Goal: Task Accomplishment & Management: Use online tool/utility

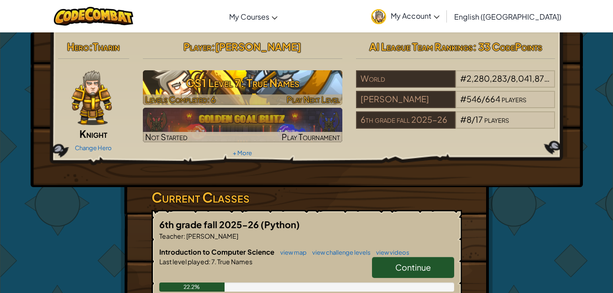
click at [179, 88] on h3 "CS1 Level 7: True Names" at bounding box center [243, 83] width 200 height 21
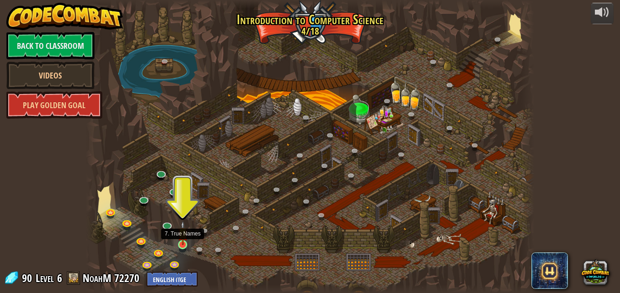
click at [184, 244] on img at bounding box center [183, 233] width 11 height 24
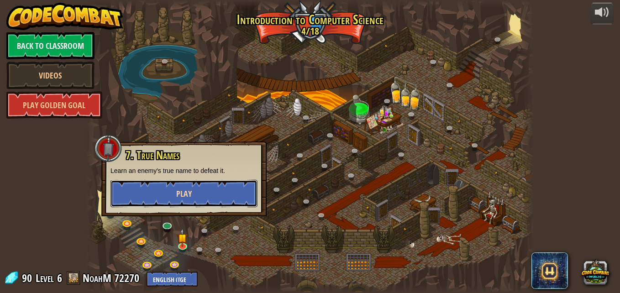
click at [195, 201] on button "Play" at bounding box center [184, 193] width 147 height 27
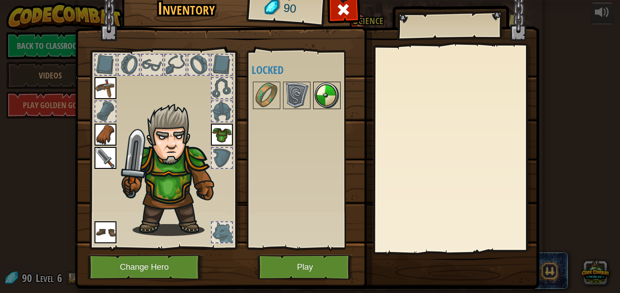
click at [328, 99] on img at bounding box center [327, 96] width 26 height 26
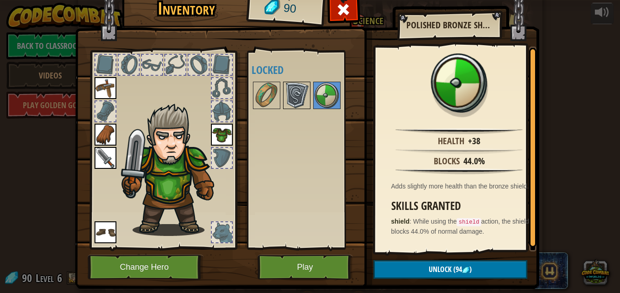
click at [296, 98] on img at bounding box center [297, 96] width 26 height 26
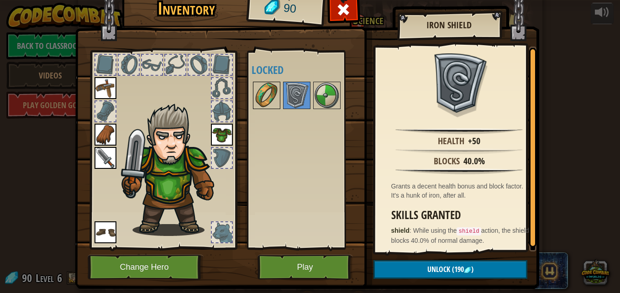
click at [257, 95] on img at bounding box center [267, 96] width 26 height 26
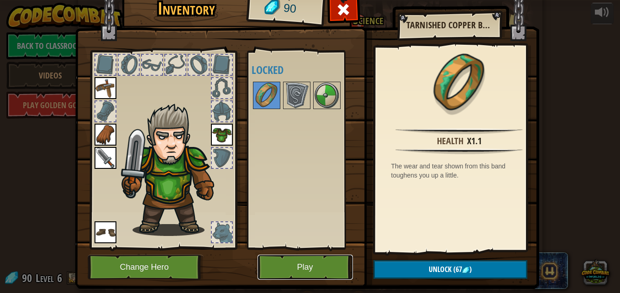
click at [287, 263] on button "Play" at bounding box center [305, 267] width 95 height 25
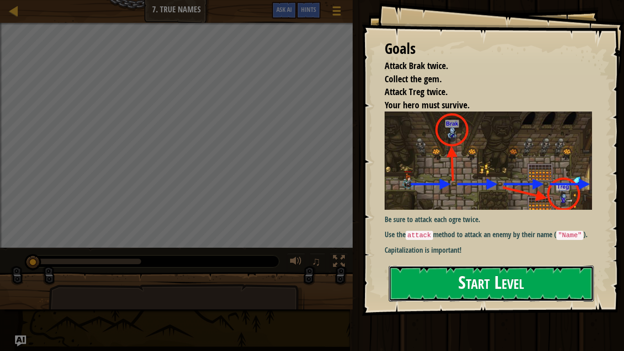
click at [454, 287] on button "Start Level" at bounding box center [491, 283] width 205 height 36
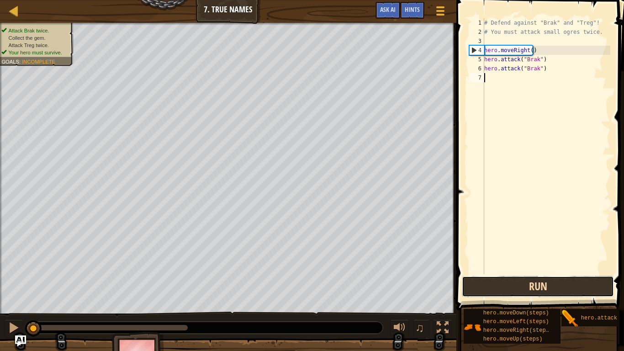
click at [547, 285] on button "Run" at bounding box center [538, 286] width 152 height 21
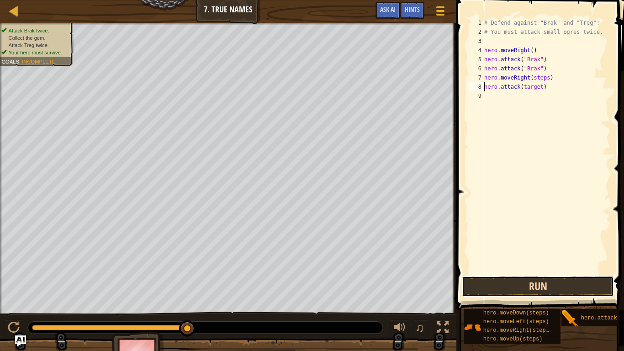
click at [531, 283] on button "Run" at bounding box center [538, 286] width 152 height 21
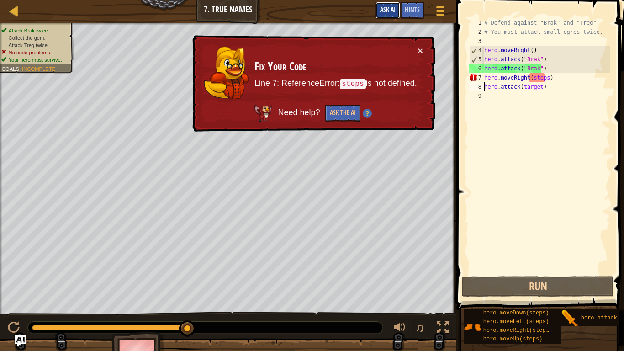
click at [387, 10] on span "Ask AI" at bounding box center [388, 9] width 16 height 9
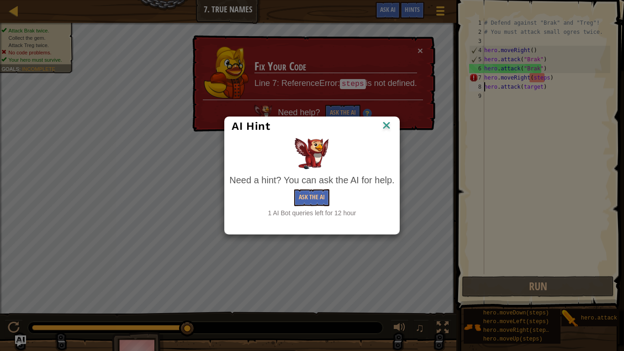
click at [386, 125] on img at bounding box center [386, 126] width 12 height 14
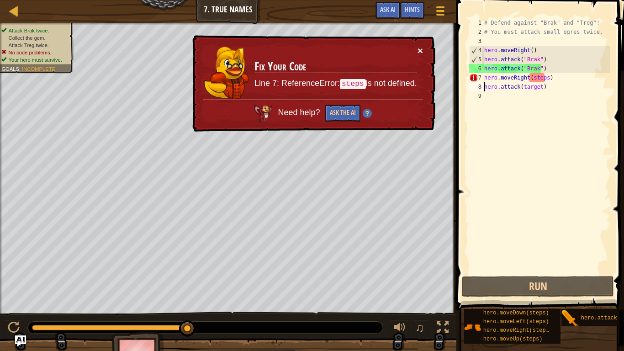
click at [418, 52] on button "×" at bounding box center [419, 51] width 5 height 10
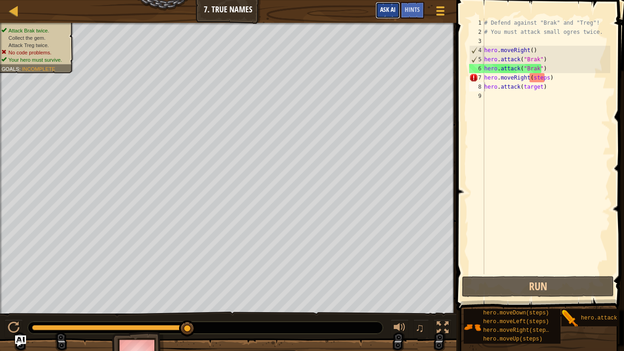
click at [388, 15] on button "Ask AI" at bounding box center [387, 10] width 25 height 17
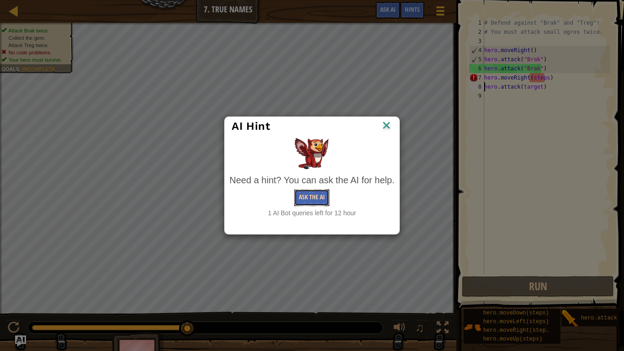
click at [307, 195] on button "Ask the AI" at bounding box center [311, 197] width 35 height 17
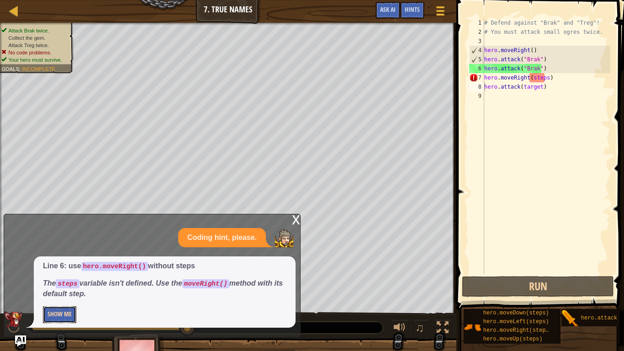
click at [52, 293] on button "Show Me" at bounding box center [59, 314] width 33 height 17
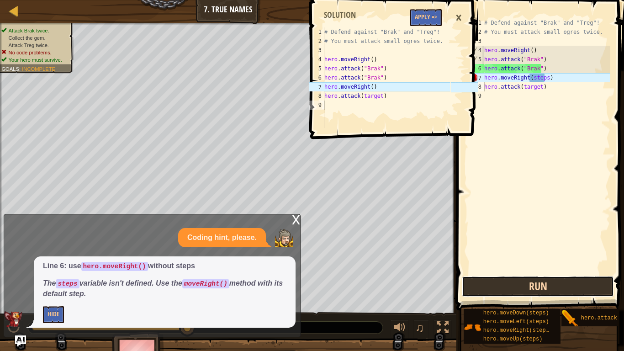
click at [539, 287] on button "Run" at bounding box center [538, 286] width 152 height 21
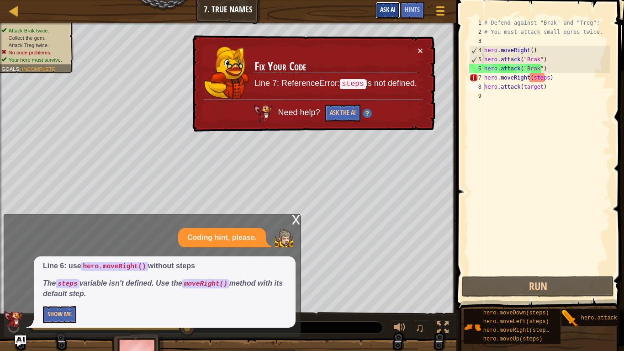
click at [394, 6] on span "Ask AI" at bounding box center [388, 9] width 16 height 9
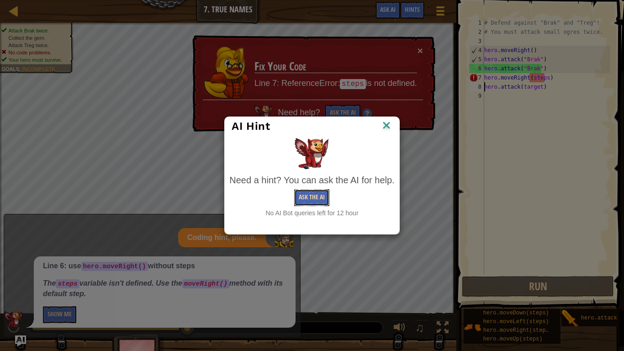
click at [312, 195] on button "Ask the AI" at bounding box center [311, 197] width 35 height 17
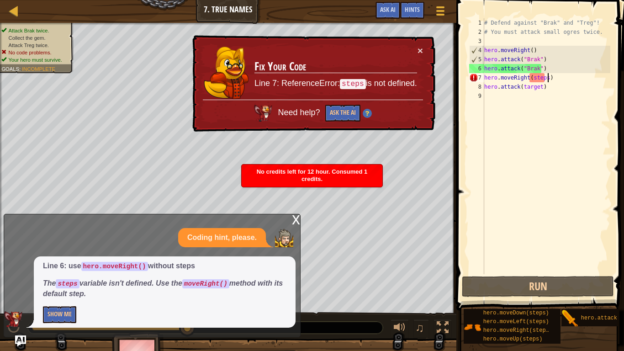
click at [546, 78] on div "# Defend against "Brak" and "Treg"! # You must attack small ogres twice. hero .…" at bounding box center [546, 155] width 128 height 274
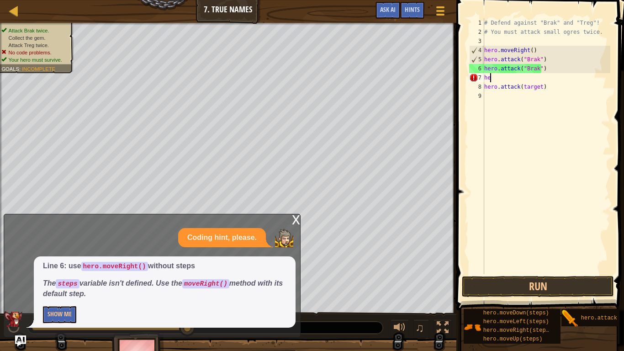
type textarea "h"
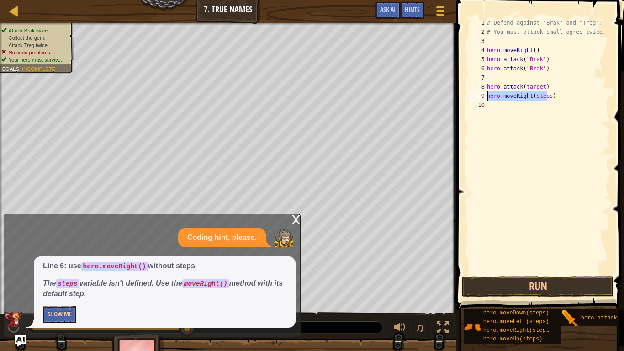
drag, startPoint x: 549, startPoint y: 98, endPoint x: 487, endPoint y: 100, distance: 61.7
click at [487, 100] on div "hero.moveRight(steps) 1 2 3 4 5 6 7 8 9 10 # Defend against "Brak" and "Treg"! …" at bounding box center [538, 146] width 143 height 256
type textarea "hero.attack("Brak")"
type textarea "hero.moveRight(steps"
click at [505, 117] on div "# Defend against "Brak" and "Treg"! # You must attack small ogres twice. hero .…" at bounding box center [547, 155] width 125 height 274
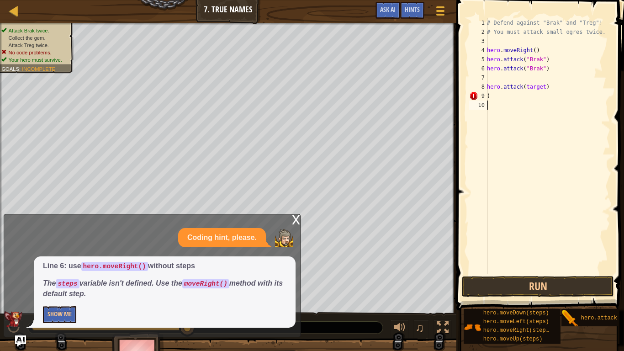
type textarea ")"
click at [484, 106] on div "10" at bounding box center [478, 104] width 18 height 9
type textarea "hero.attack(target)"
click at [536, 88] on div "# Defend against "Brak" and "Treg"! # You must attack small ogres twice. hero .…" at bounding box center [546, 155] width 128 height 274
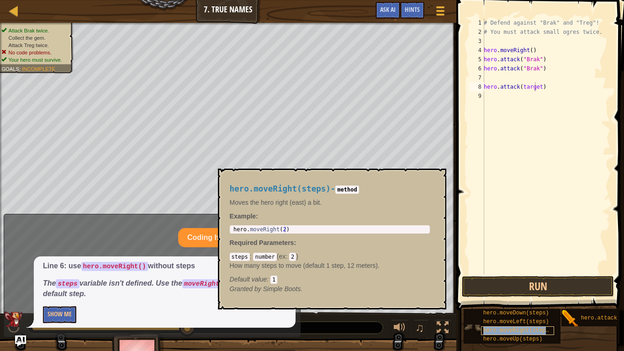
scroll to position [7, 0]
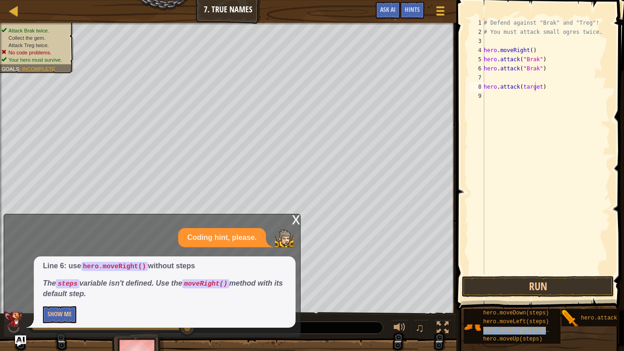
drag, startPoint x: 536, startPoint y: 322, endPoint x: 571, endPoint y: 101, distance: 223.3
drag, startPoint x: 571, startPoint y: 101, endPoint x: 580, endPoint y: 90, distance: 14.3
click at [580, 90] on div "# Defend against "Brak" and "Treg"! # You must attack small ogres twice. hero .…" at bounding box center [546, 155] width 128 height 274
type textarea "hero.moveRight()"
type textarea "# You must attack small ogres twice."
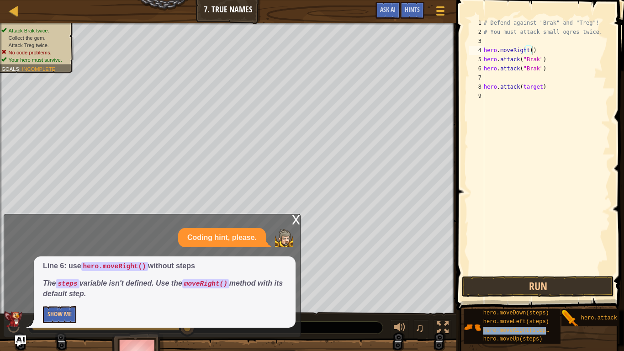
type textarea "hero.attack("Brak")"
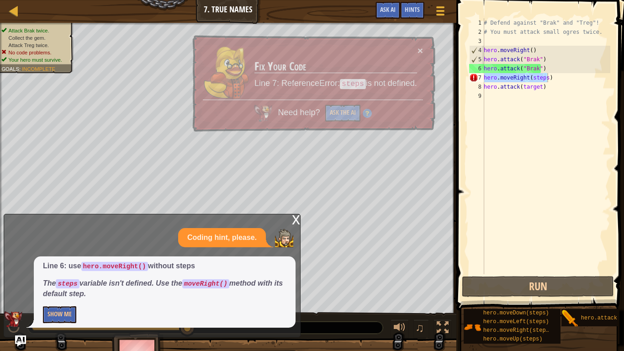
click at [541, 78] on div "# Defend against "Brak" and "Treg"! # You must attack small ogres twice. hero .…" at bounding box center [546, 146] width 128 height 256
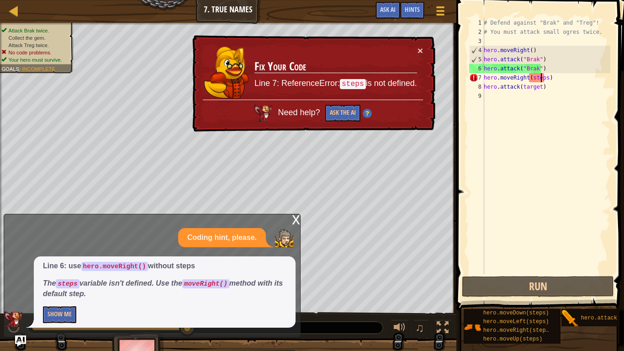
click at [543, 78] on div "# Defend against "Brak" and "Treg"! # You must attack small ogres twice. hero .…" at bounding box center [546, 155] width 128 height 274
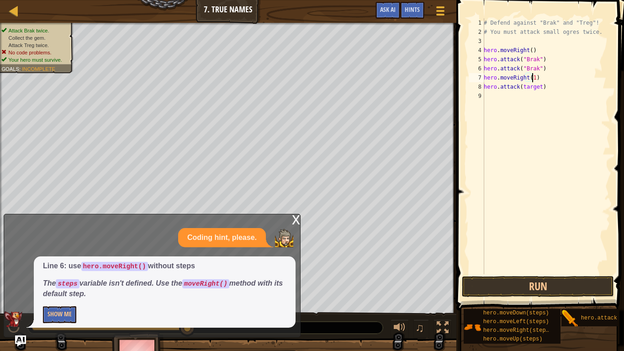
scroll to position [4, 4]
click at [573, 288] on button "Run" at bounding box center [538, 286] width 152 height 21
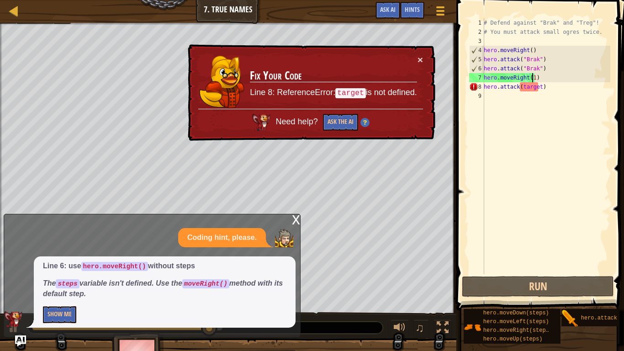
click at [536, 86] on div "# Defend against "Brak" and "Treg"! # You must attack small ogres twice. hero .…" at bounding box center [546, 155] width 128 height 274
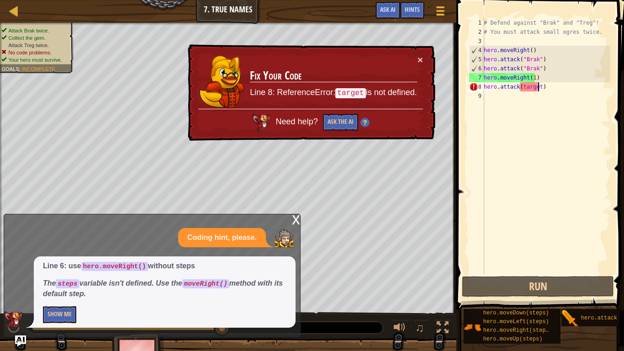
click at [537, 89] on div "# Defend against "Brak" and "Treg"! # You must attack small ogres twice. hero .…" at bounding box center [546, 155] width 128 height 274
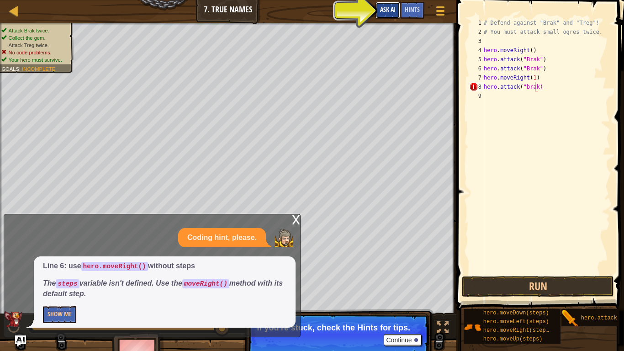
click at [386, 6] on span "Ask AI" at bounding box center [388, 9] width 16 height 9
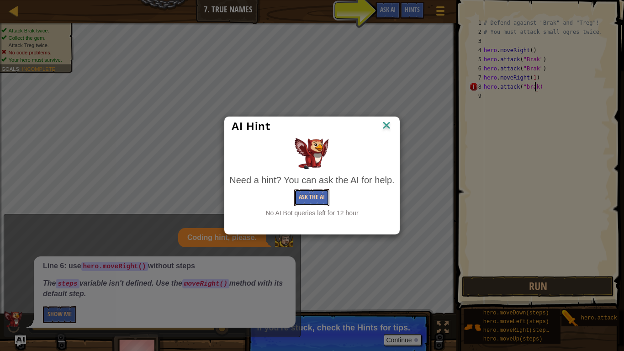
click at [321, 195] on button "Ask the AI" at bounding box center [311, 197] width 35 height 17
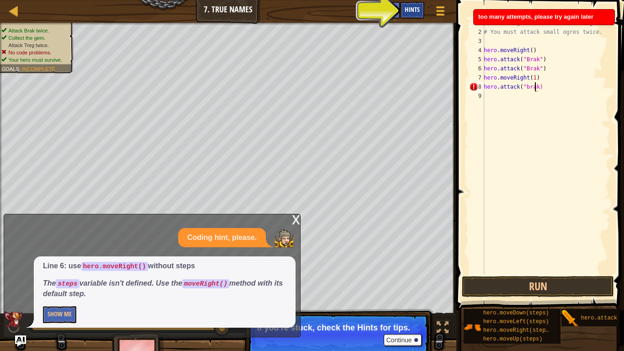
click at [410, 8] on span "Hints" at bounding box center [412, 9] width 15 height 9
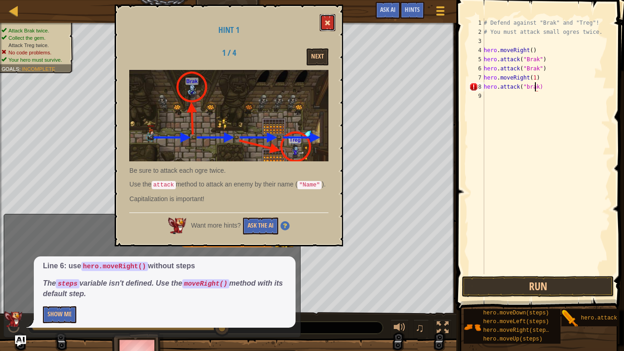
click at [325, 23] on span at bounding box center [327, 23] width 6 height 6
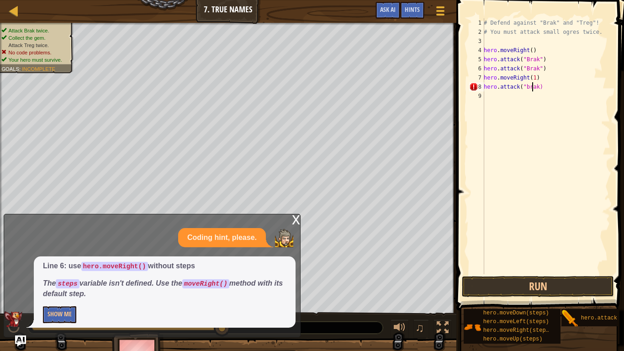
click at [533, 90] on div "# Defend against "Brak" and "Treg"! # You must attack small ogres twice. hero .…" at bounding box center [546, 155] width 128 height 274
click at [527, 90] on div "# Defend against "Brak" and "Treg"! # You must attack small ogres twice. hero .…" at bounding box center [546, 155] width 128 height 274
click at [575, 284] on button "Run" at bounding box center [538, 286] width 152 height 21
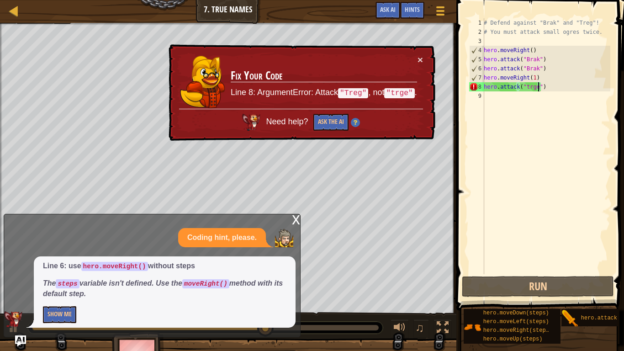
click at [533, 88] on div "# Defend against "Brak" and "Treg"! # You must attack small ogres twice. hero .…" at bounding box center [546, 155] width 128 height 274
click at [534, 88] on div "# Defend against "Brak" and "Treg"! # You must attack small ogres twice. hero .…" at bounding box center [546, 155] width 128 height 274
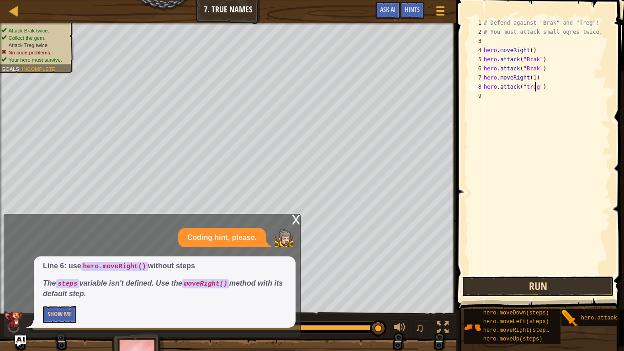
click at [576, 282] on button "Run" at bounding box center [538, 286] width 152 height 21
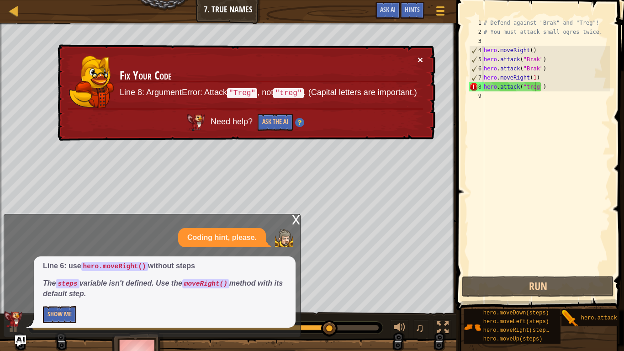
click at [419, 58] on button "×" at bounding box center [419, 58] width 5 height 10
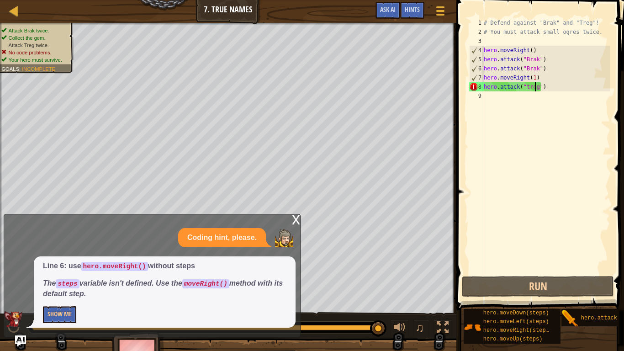
click at [296, 218] on div "x" at bounding box center [296, 218] width 8 height 9
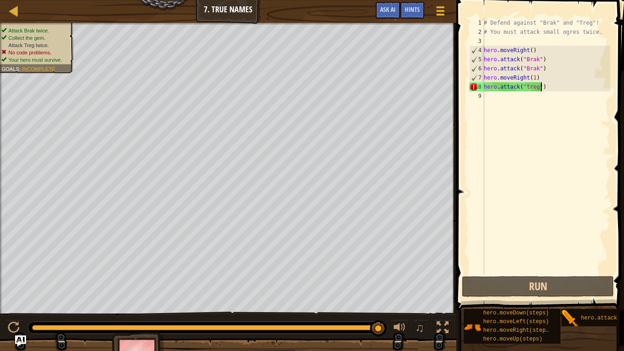
click at [540, 90] on div "# Defend against "Brak" and "Treg"! # You must attack small ogres twice. hero .…" at bounding box center [546, 155] width 128 height 274
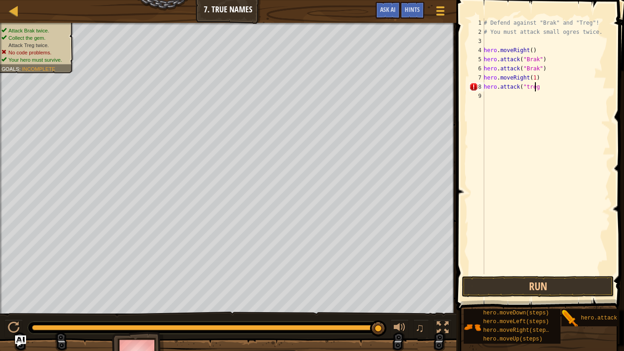
scroll to position [4, 4]
click at [523, 87] on div "# Defend against "Brak" and "Treg"! # You must attack small ogres twice. hero .…" at bounding box center [546, 155] width 128 height 274
click at [533, 87] on div "# Defend against "Brak" and "Treg"! # You must attack small ogres twice. hero .…" at bounding box center [546, 155] width 128 height 274
click at [565, 285] on button "Run" at bounding box center [538, 286] width 152 height 21
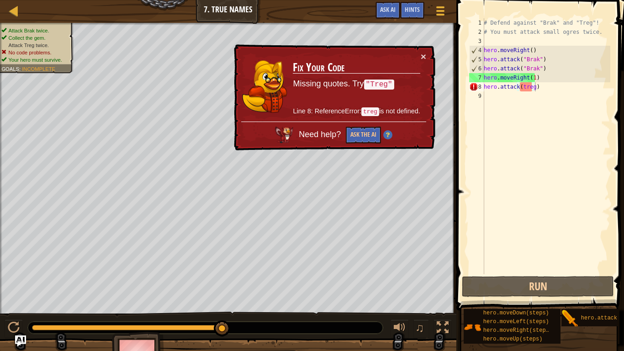
click at [382, 83] on code ""Treg"" at bounding box center [379, 84] width 30 height 10
click at [534, 90] on div "# Defend against "Brak" and "Treg"! # You must attack small ogres twice. hero .…" at bounding box center [546, 155] width 128 height 274
click at [532, 87] on div "# Defend against "Brak" and "Treg"! # You must attack small ogres twice. hero .…" at bounding box center [546, 155] width 128 height 274
click at [532, 88] on div "# Defend against "Brak" and "Treg"! # You must attack small ogres twice. hero .…" at bounding box center [546, 155] width 128 height 274
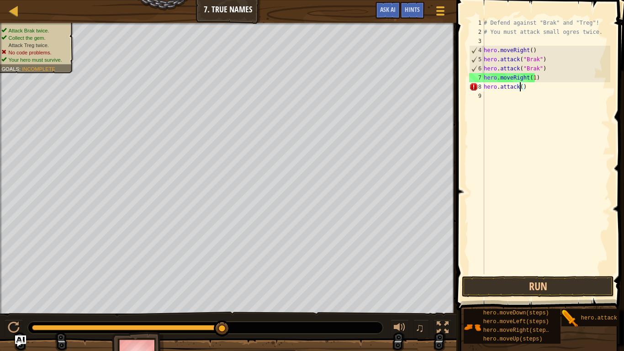
scroll to position [4, 3]
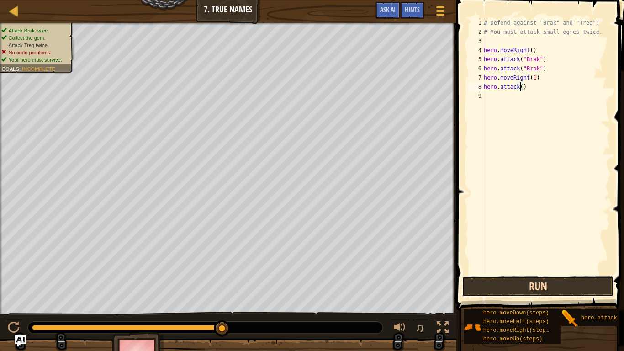
click at [582, 285] on button "Run" at bounding box center [538, 286] width 152 height 21
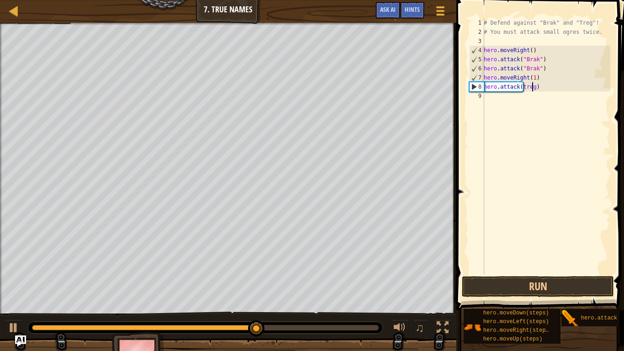
scroll to position [4, 4]
click at [574, 282] on button "Run" at bounding box center [538, 286] width 152 height 21
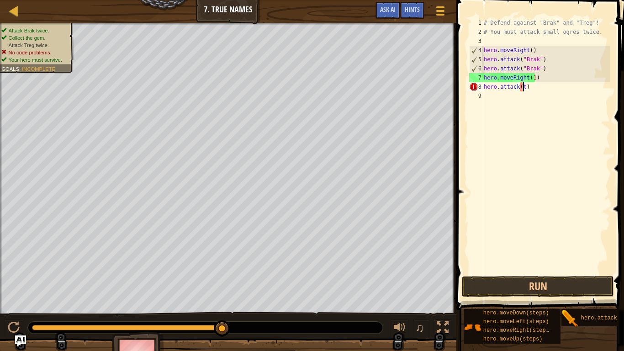
scroll to position [4, 3]
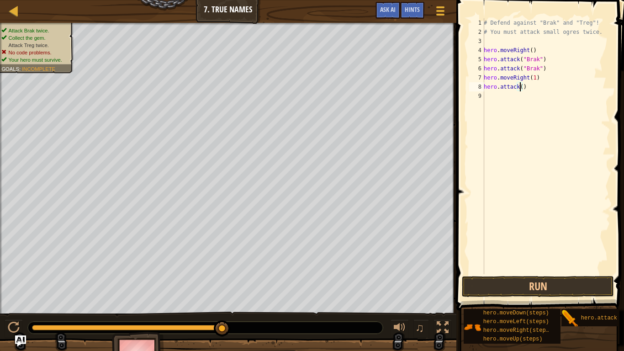
click at [527, 86] on div "# Defend against "Brak" and "Treg"! # You must attack small ogres twice. hero .…" at bounding box center [546, 155] width 128 height 274
click at [518, 85] on div "# Defend against "Brak" and "Treg"! # You must attack small ogres twice. hero .…" at bounding box center [546, 155] width 128 height 274
click at [520, 88] on div "# Defend against "Brak" and "Treg"! # You must attack small ogres twice. hero .…" at bounding box center [546, 155] width 128 height 274
click at [524, 87] on div "# Defend against "Brak" and "Treg"! # You must attack small ogres twice. hero .…" at bounding box center [546, 155] width 128 height 274
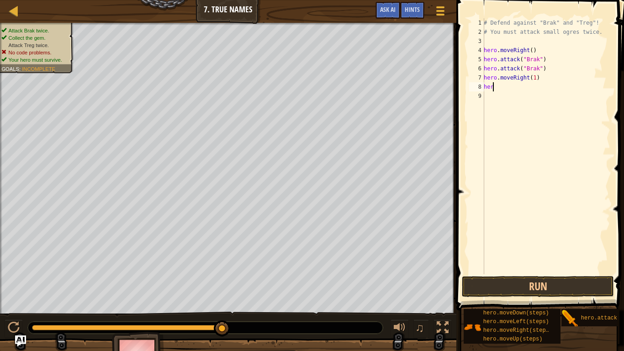
type textarea "h"
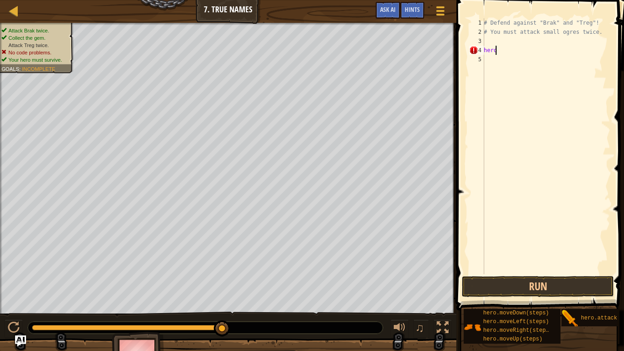
type textarea "h"
type textarea "#"
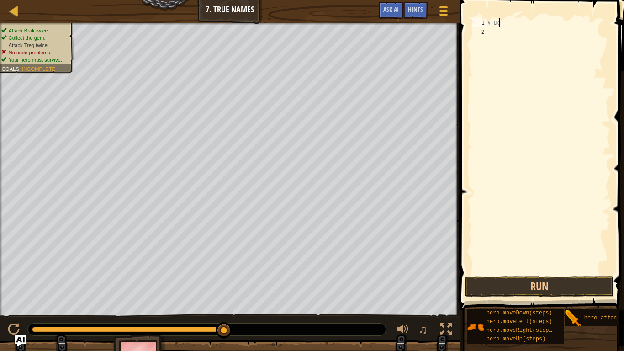
type textarea "#"
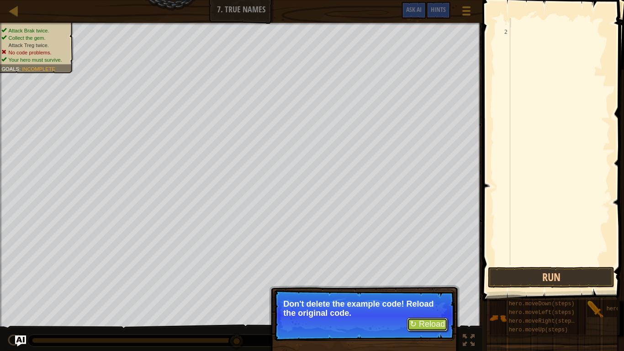
click at [440, 293] on button "↻ Reload" at bounding box center [427, 324] width 41 height 14
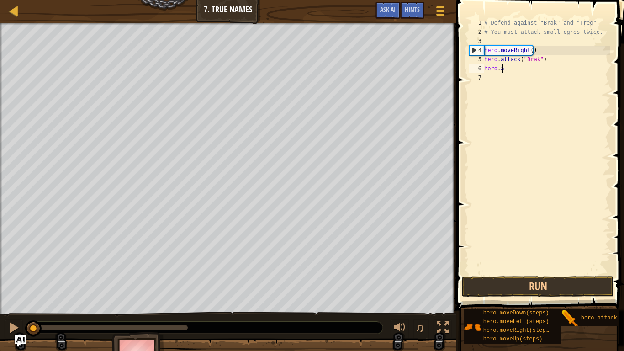
type textarea "h"
click at [529, 49] on div "# Defend against "Brak" and "Treg"! # You must attack small ogres twice. hero .…" at bounding box center [546, 155] width 128 height 274
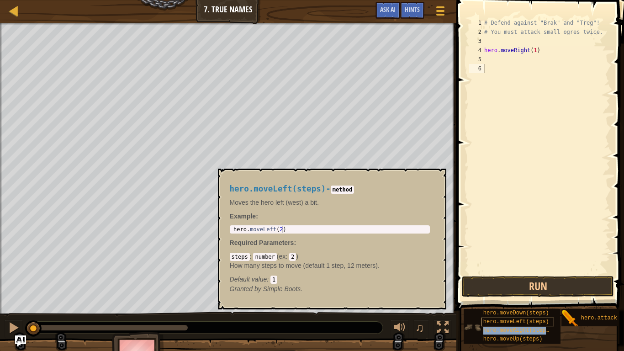
type textarea "hero.moveRight(steps)"
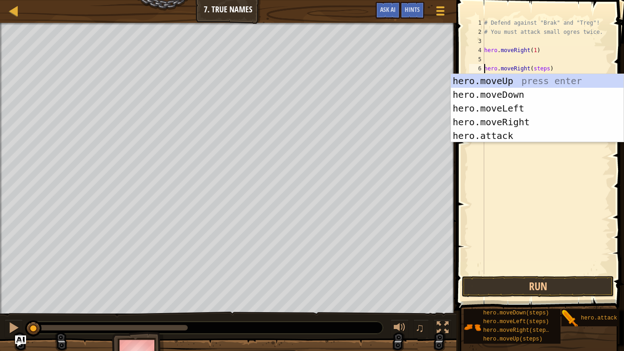
click at [551, 68] on div "# Defend against "Brak" and "Treg"! # You must attack small ogres twice. hero .…" at bounding box center [546, 155] width 128 height 274
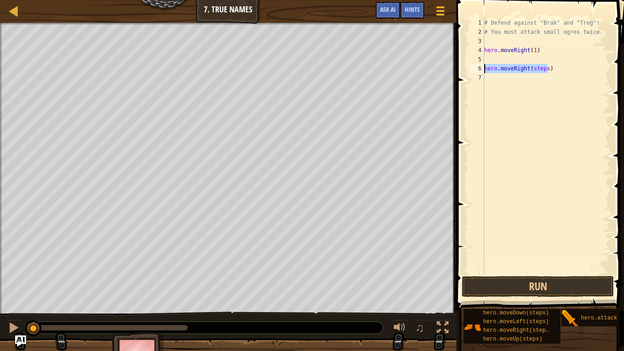
drag, startPoint x: 551, startPoint y: 68, endPoint x: 484, endPoint y: 70, distance: 66.7
click at [484, 70] on div "# Defend against "Brak" and "Treg"! # You must attack small ogres twice. hero .…" at bounding box center [546, 155] width 128 height 274
click at [542, 58] on div "# Defend against "Brak" and "Treg"! # You must attack small ogres twice. hero .…" at bounding box center [546, 146] width 128 height 256
click at [542, 60] on div "# Defend against "Brak" and "Treg"! # You must attack small ogres twice. hero .…" at bounding box center [546, 155] width 128 height 274
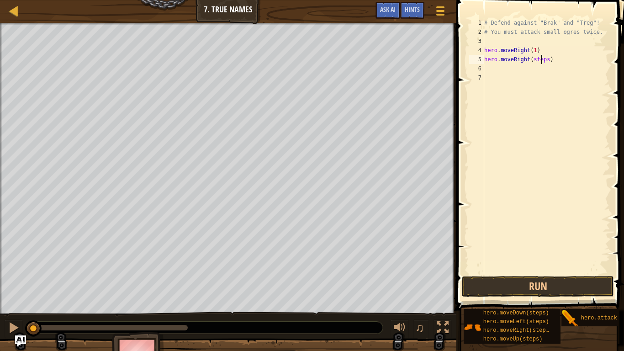
click at [543, 58] on div "# Defend against "Brak" and "Treg"! # You must attack small ogres twice. hero .…" at bounding box center [546, 155] width 128 height 274
click at [549, 61] on div "# Defend against "Brak" and "Treg"! # You must attack small ogres twice. hero .…" at bounding box center [546, 155] width 128 height 274
type textarea "h"
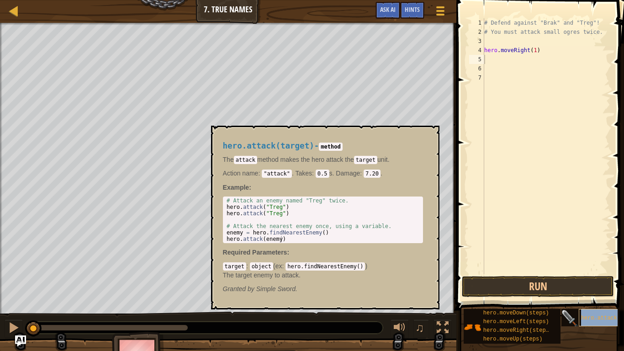
click at [601, 293] on span "hero.attack(target)" at bounding box center [612, 318] width 63 height 6
drag, startPoint x: 601, startPoint y: 310, endPoint x: 565, endPoint y: 111, distance: 202.5
drag, startPoint x: 565, startPoint y: 111, endPoint x: 501, endPoint y: 63, distance: 79.9
click at [501, 63] on div "# Defend against "Brak" and "Treg"! # You must attack small ogres twice. hero .…" at bounding box center [546, 155] width 128 height 274
click at [596, 293] on span "hero.attack(target)" at bounding box center [612, 318] width 63 height 6
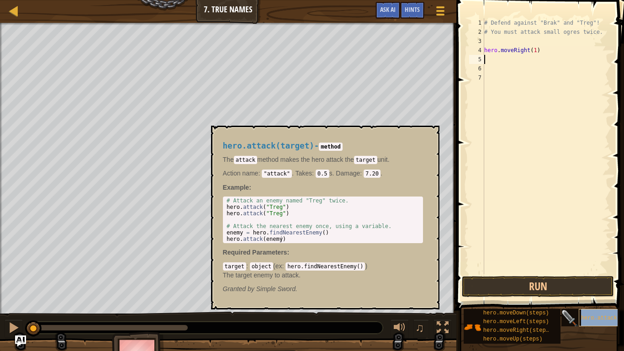
click at [602, 293] on span "hero.attack(target)" at bounding box center [612, 318] width 63 height 6
type textarea "hero.attack(target)"
drag, startPoint x: 540, startPoint y: 77, endPoint x: 484, endPoint y: 79, distance: 56.2
click at [484, 79] on div "# Defend against "Brak" and "Treg"! # You must attack small ogres twice. hero .…" at bounding box center [546, 155] width 128 height 274
type textarea "hero.moveRight(1)"
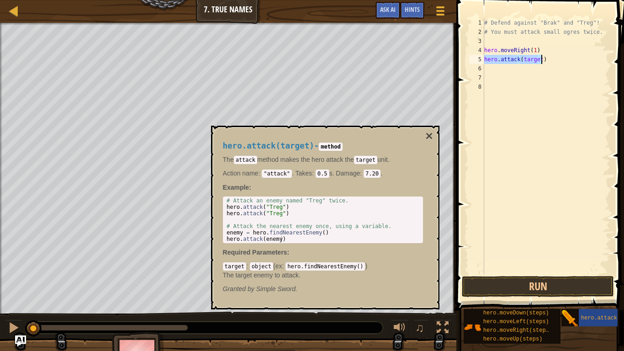
click at [537, 60] on div "# Defend against "Brak" and "Treg"! # You must attack small ogres twice. hero .…" at bounding box center [546, 146] width 128 height 256
click at [537, 60] on div "# Defend against "Brak" and "Treg"! # You must attack small ogres twice. hero .…" at bounding box center [546, 155] width 128 height 274
click at [580, 283] on button "Run" at bounding box center [538, 286] width 152 height 21
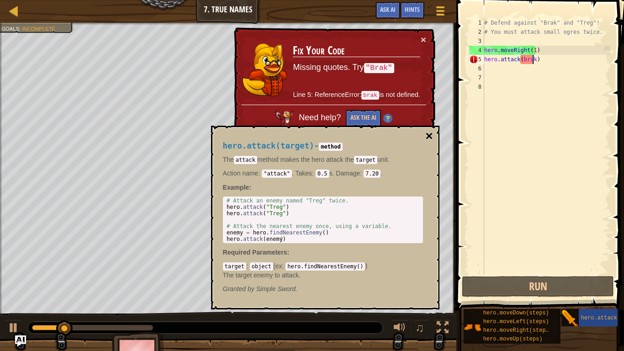
click at [430, 137] on button "×" at bounding box center [428, 136] width 7 height 13
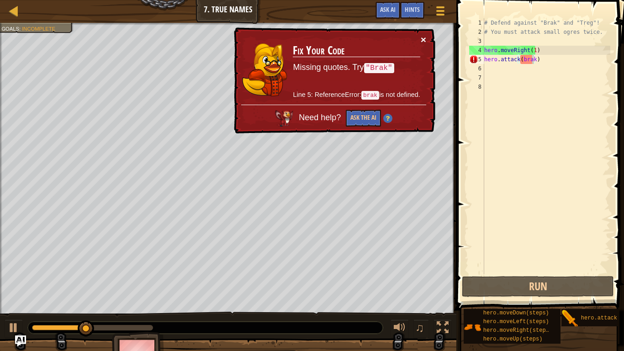
click at [422, 38] on button "×" at bounding box center [424, 41] width 6 height 10
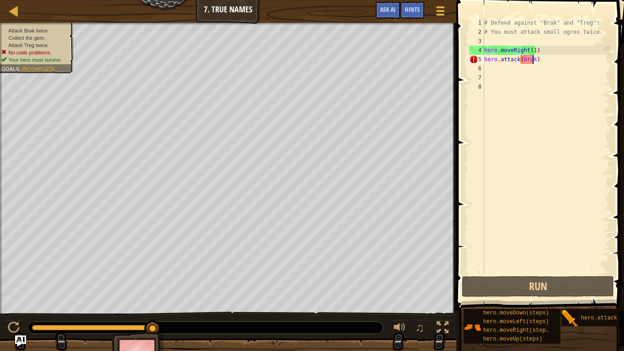
click at [540, 60] on div "# Defend against "Brak" and "Treg"! # You must attack small ogres twice. hero .…" at bounding box center [546, 155] width 128 height 274
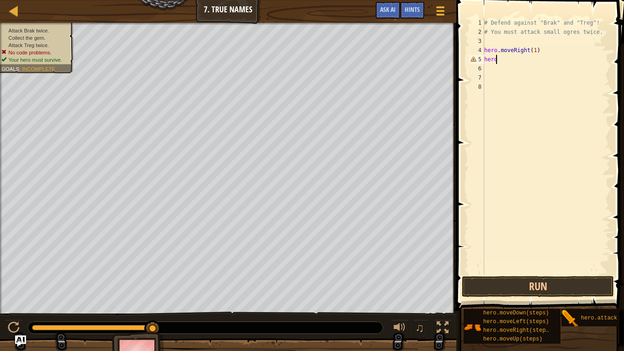
scroll to position [4, 0]
type textarea "h"
drag, startPoint x: 391, startPoint y: 11, endPoint x: 385, endPoint y: 10, distance: 5.6
click at [385, 10] on span "Ask AI" at bounding box center [388, 9] width 16 height 9
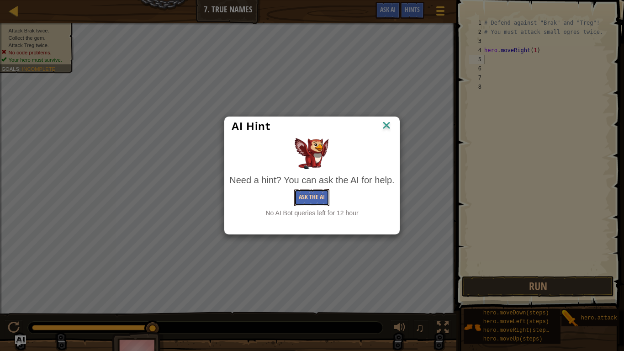
click at [308, 199] on button "Ask the AI" at bounding box center [311, 197] width 35 height 17
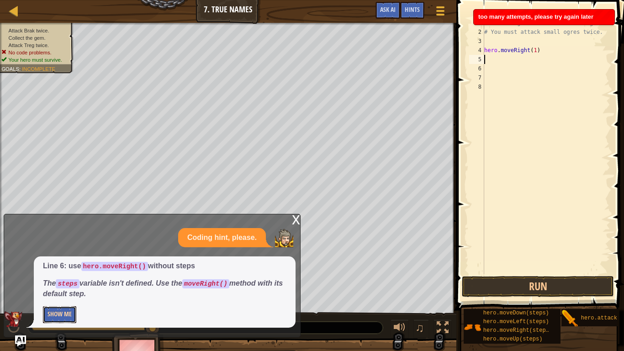
click at [58, 293] on button "Show Me" at bounding box center [59, 314] width 33 height 17
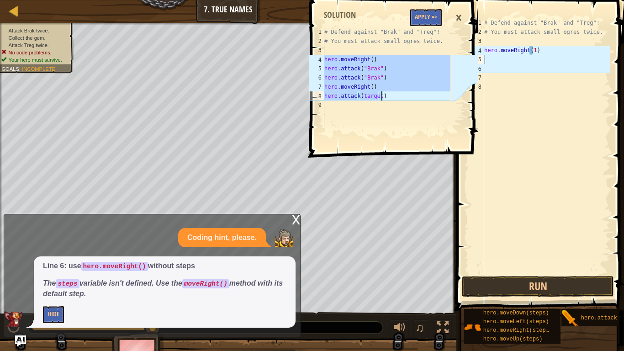
drag, startPoint x: 324, startPoint y: 59, endPoint x: 392, endPoint y: 99, distance: 78.6
click at [392, 99] on div "# Defend against "Brak" and "Treg"! # You must attack small ogres twice. hero .…" at bounding box center [386, 86] width 128 height 119
type textarea "hero.moveRight() hero.attack(target)"
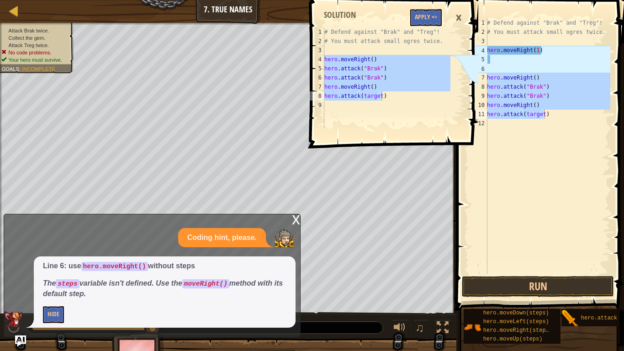
click at [459, 16] on div "×" at bounding box center [459, 17] width 16 height 21
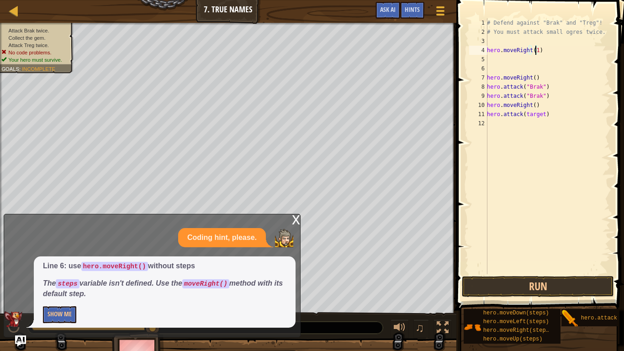
click at [536, 49] on div "# Defend against "Brak" and "Treg"! # You must attack small ogres twice. hero .…" at bounding box center [547, 155] width 125 height 274
click at [539, 50] on div "# Defend against "Brak" and "Treg"! # You must attack small ogres twice. hero .…" at bounding box center [547, 155] width 125 height 274
type textarea "h"
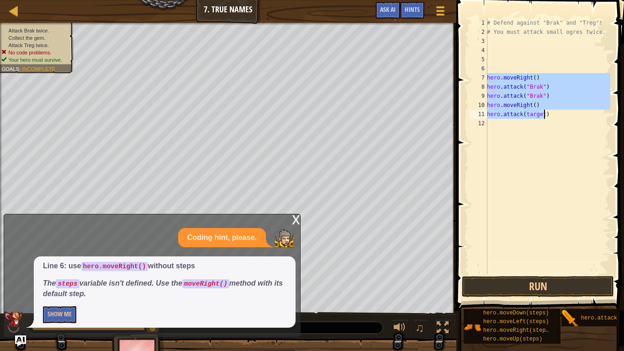
drag, startPoint x: 488, startPoint y: 77, endPoint x: 549, endPoint y: 117, distance: 73.2
click at [549, 117] on div "# Defend against "Brak" and "Treg"! # You must attack small ogres twice. hero .…" at bounding box center [547, 155] width 125 height 274
type textarea "hero.moveRight()"
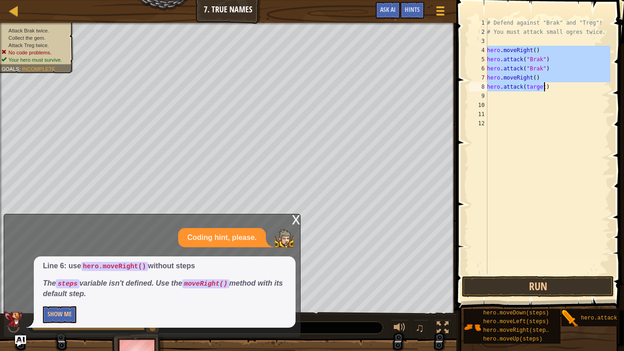
click at [530, 50] on div "# Defend against "Brak" and "Treg"! # You must attack small ogres twice. hero .…" at bounding box center [547, 146] width 125 height 256
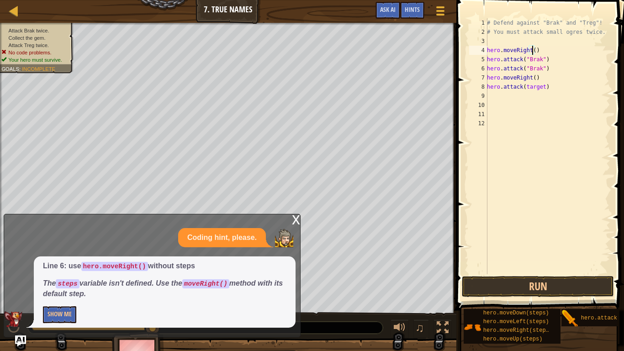
click at [531, 51] on div "# Defend against "Brak" and "Treg"! # You must attack small ogres twice. hero .…" at bounding box center [547, 155] width 125 height 274
click at [532, 77] on div "# Defend against "Brak" and "Treg"! # You must attack small ogres twice. hero .…" at bounding box center [547, 155] width 125 height 274
click at [540, 88] on div "# Defend against "Brak" and "Treg"! # You must attack small ogres twice. hero .…" at bounding box center [547, 155] width 125 height 274
click at [581, 281] on button "Run" at bounding box center [538, 286] width 152 height 21
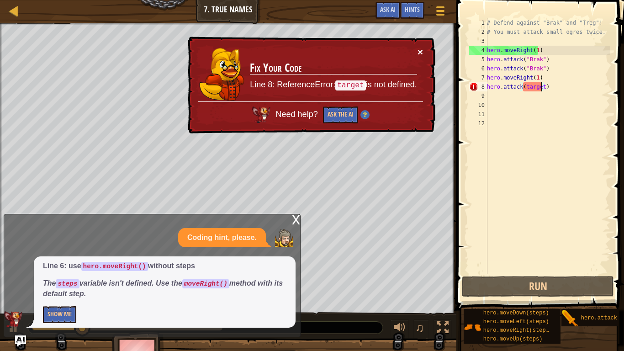
click at [419, 51] on button "×" at bounding box center [419, 52] width 5 height 10
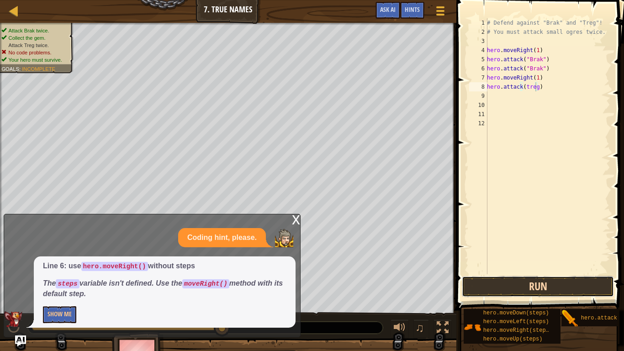
click at [560, 283] on button "Run" at bounding box center [538, 286] width 152 height 21
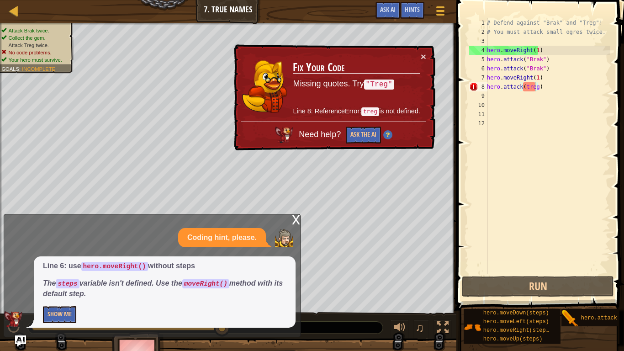
drag, startPoint x: 367, startPoint y: 84, endPoint x: 397, endPoint y: 91, distance: 31.5
click at [397, 91] on td "Fix Your Code Missing quotes. Try "Treg" Line 8: ReferenceError: treg is not de…" at bounding box center [356, 86] width 128 height 70
click at [524, 90] on div "# Defend against "Brak" and "Treg"! # You must attack small ogres twice. hero .…" at bounding box center [547, 155] width 125 height 274
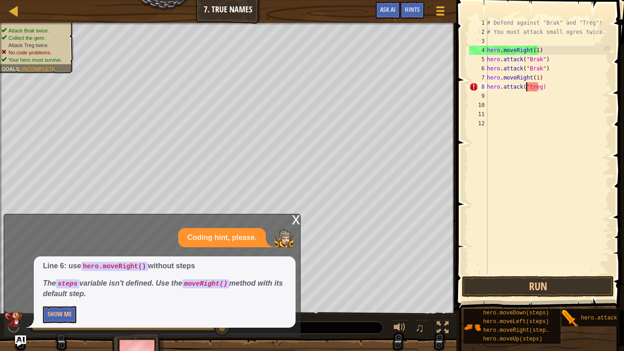
scroll to position [4, 3]
click at [538, 88] on div "# Defend against "Brak" and "Treg"! # You must attack small ogres twice. hero .…" at bounding box center [547, 155] width 125 height 274
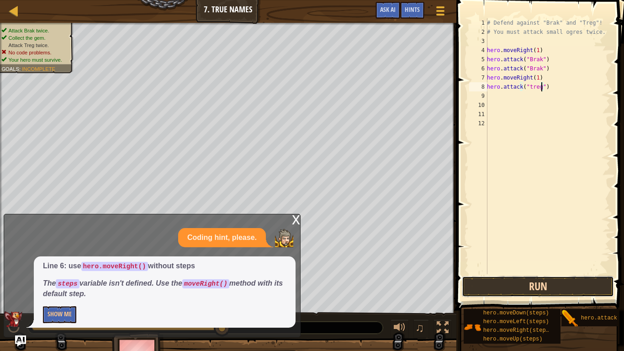
click at [568, 284] on button "Run" at bounding box center [538, 286] width 152 height 21
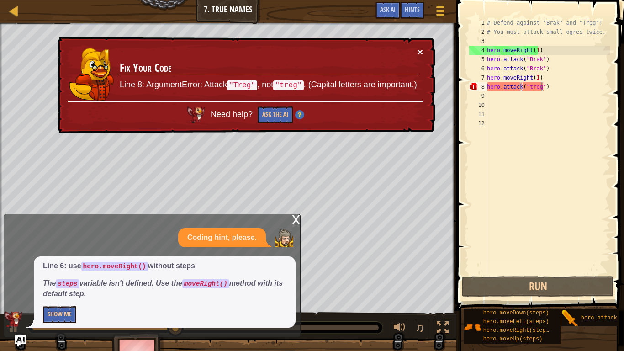
click at [421, 51] on button "×" at bounding box center [421, 55] width 6 height 10
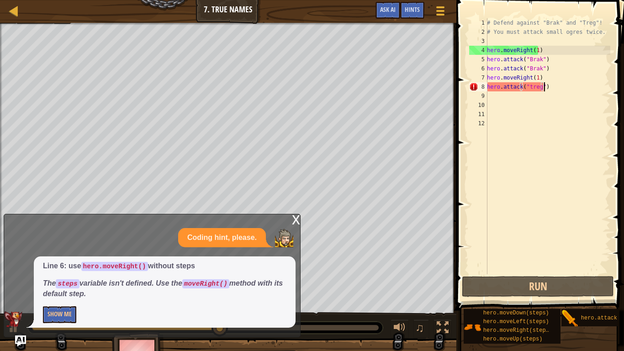
click at [546, 87] on div "# Defend against "Brak" and "Treg"! # You must attack small ogres twice. hero .…" at bounding box center [547, 155] width 125 height 274
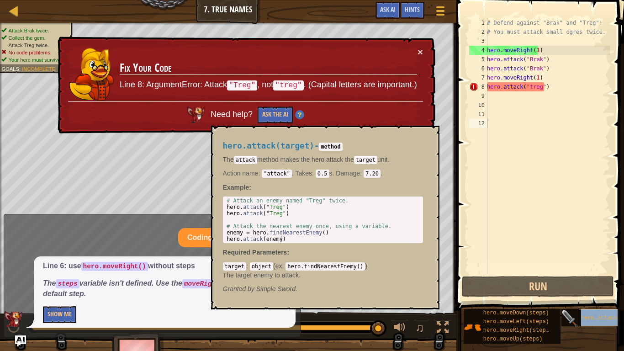
type textarea "hero.attack(target)"
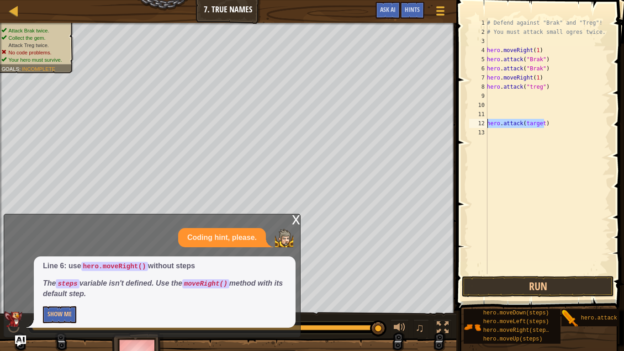
drag, startPoint x: 544, startPoint y: 123, endPoint x: 487, endPoint y: 126, distance: 56.2
click at [487, 126] on div "# Defend against "Brak" and "Treg"! # You must attack small ogres twice. hero .…" at bounding box center [547, 155] width 125 height 274
click at [540, 96] on div "# Defend against "Brak" and "Treg"! # You must attack small ogres twice. hero .…" at bounding box center [547, 146] width 125 height 256
click at [540, 96] on div "# Defend against "Brak" and "Treg"! # You must attack small ogres twice. hero .…" at bounding box center [547, 155] width 125 height 274
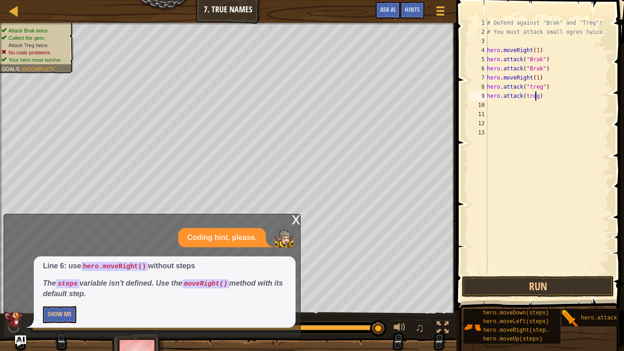
scroll to position [4, 4]
click at [522, 95] on div "# Defend against "Brak" and "Treg"! # You must attack small ogres twice. hero .…" at bounding box center [547, 155] width 125 height 274
click at [537, 95] on div "# Defend against "Brak" and "Treg"! # You must attack small ogres twice. hero .…" at bounding box center [547, 155] width 125 height 274
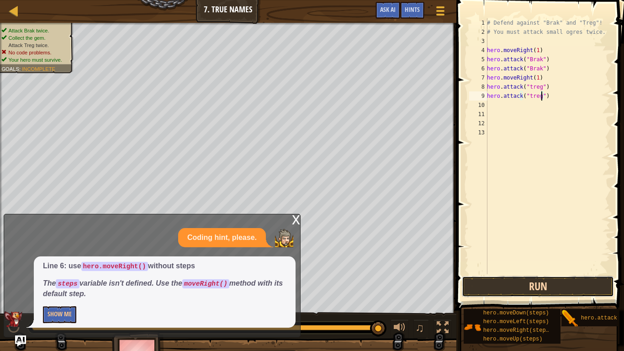
click at [565, 286] on button "Run" at bounding box center [538, 286] width 152 height 21
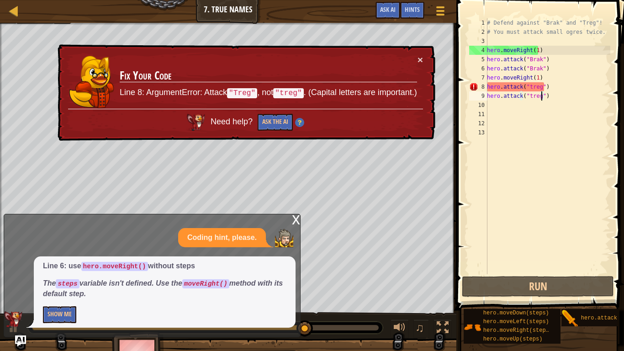
click at [296, 222] on div "x" at bounding box center [296, 218] width 8 height 9
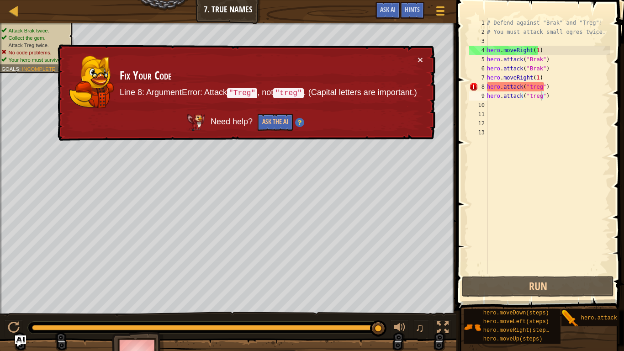
click at [540, 88] on div "# Defend against "Brak" and "Treg"! # You must attack small ogres twice. hero .…" at bounding box center [547, 155] width 125 height 274
click at [528, 89] on div "# Defend against "Brak" and "Treg"! # You must attack small ogres twice. hero .…" at bounding box center [547, 155] width 125 height 274
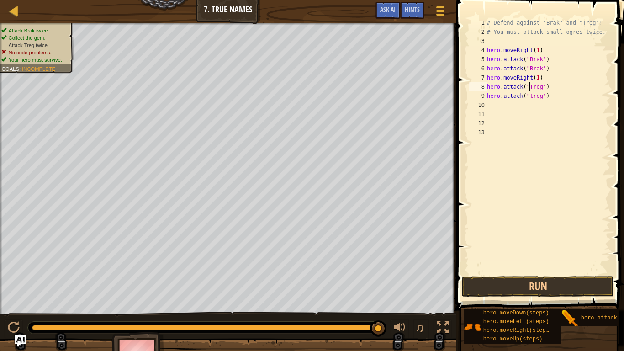
scroll to position [4, 3]
click at [528, 98] on div "# Defend against "Brak" and "Treg"! # You must attack small ogres twice. hero .…" at bounding box center [547, 155] width 125 height 274
click at [590, 286] on button "Run" at bounding box center [538, 286] width 152 height 21
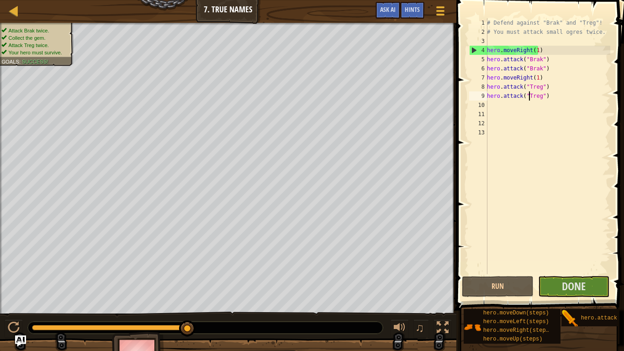
drag, startPoint x: 590, startPoint y: 286, endPoint x: 601, endPoint y: 26, distance: 260.1
click at [601, 26] on div "# Defend against "Brak" and "Treg"! # You must attack small ogres twice. hero .…" at bounding box center [547, 155] width 125 height 274
type textarea "# Defend against "Brak" and "Treg"!"
click at [585, 289] on span "Done" at bounding box center [574, 286] width 24 height 15
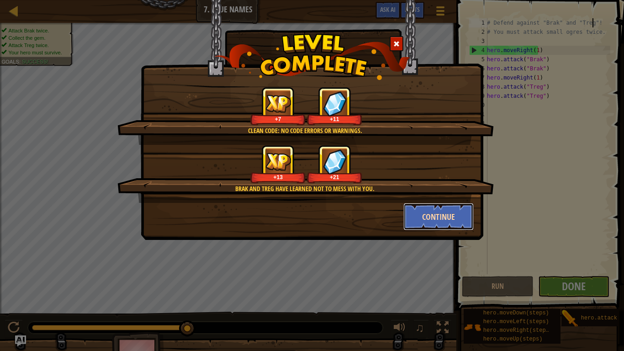
click at [451, 213] on button "Continue" at bounding box center [438, 216] width 71 height 27
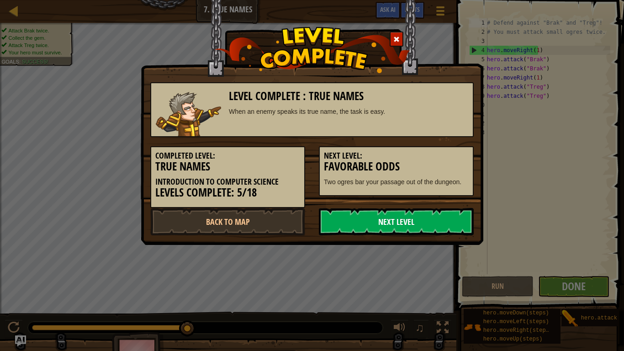
click at [430, 225] on link "Next Level" at bounding box center [396, 221] width 155 height 27
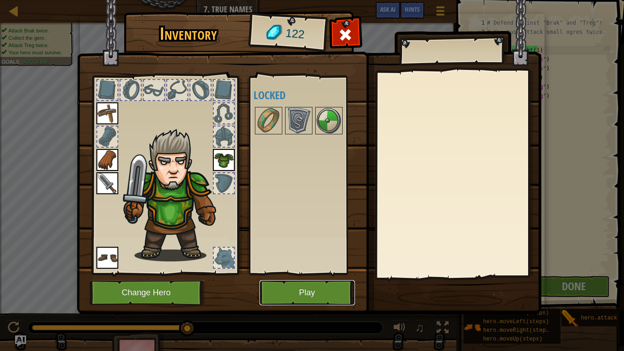
click at [312, 292] on button "Play" at bounding box center [306, 292] width 95 height 25
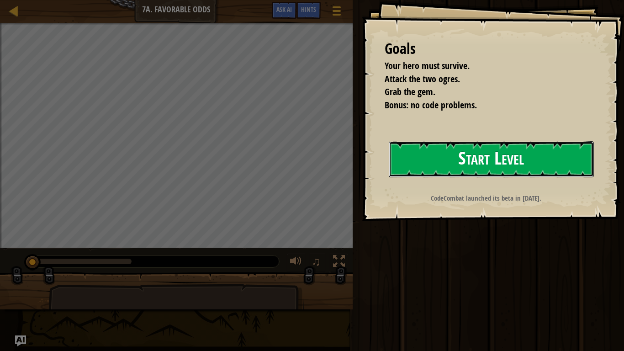
click at [513, 153] on button "Start Level" at bounding box center [491, 159] width 205 height 36
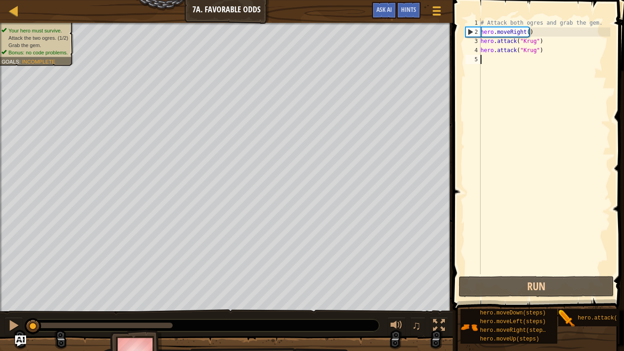
click at [525, 32] on div "# Attack both ogres and grab the gem. hero . moveRight ( ) hero . attack ( "[PE…" at bounding box center [545, 155] width 132 height 274
type textarea "hero.moveRight(1)"
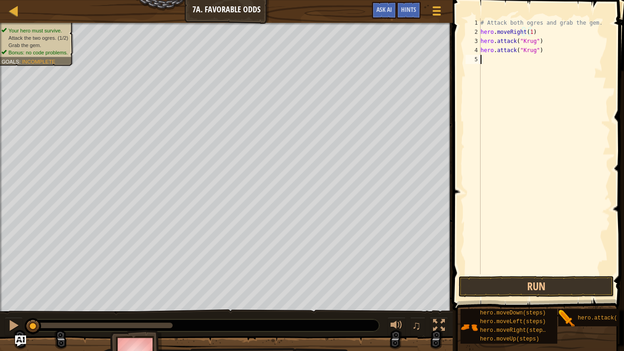
click at [481, 60] on div "# Attack both ogres and grab the gem. hero . moveRight ( 1 ) hero . attack ( "[…" at bounding box center [545, 155] width 132 height 274
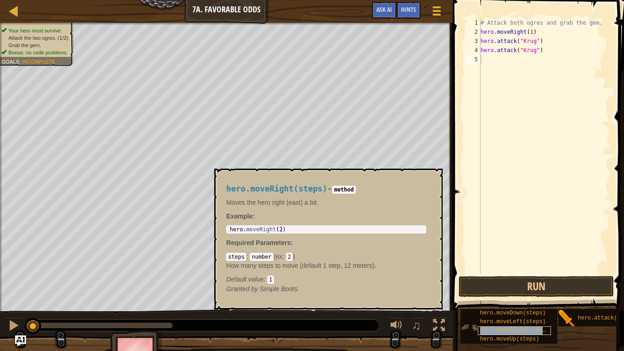
scroll to position [7, 0]
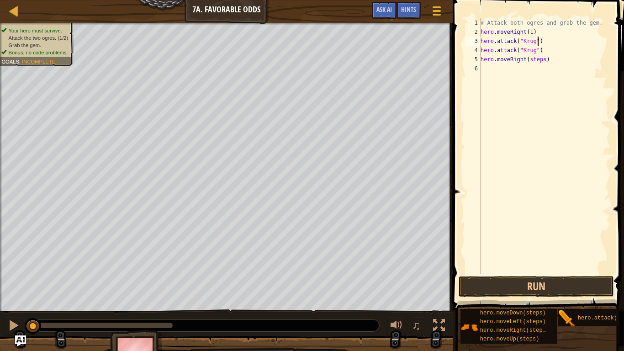
click at [571, 45] on div "# Attack both ogres and grab the gem. hero . moveRight ( 1 ) hero . attack ( "[…" at bounding box center [545, 155] width 132 height 274
click at [541, 62] on div "# Attack both ogres and grab the gem. hero . moveRight ( 1 ) hero . attack ( "[…" at bounding box center [545, 155] width 132 height 274
click at [533, 65] on div "# Attack both ogres and grab the gem. hero . moveRight ( 1 ) hero . attack ( "[…" at bounding box center [545, 155] width 132 height 274
click at [531, 69] on div "# Attack both ogres and grab the gem. hero . moveRight ( 1 ) hero . attack ( "[…" at bounding box center [545, 155] width 132 height 274
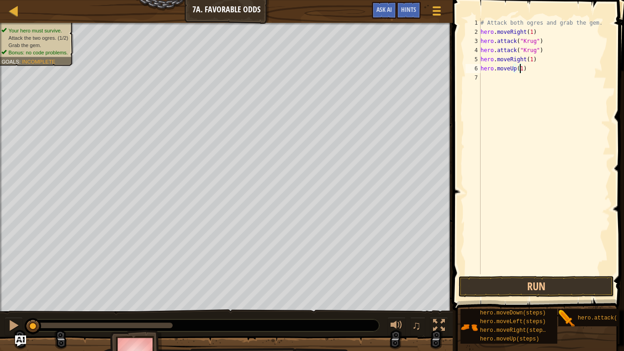
scroll to position [4, 3]
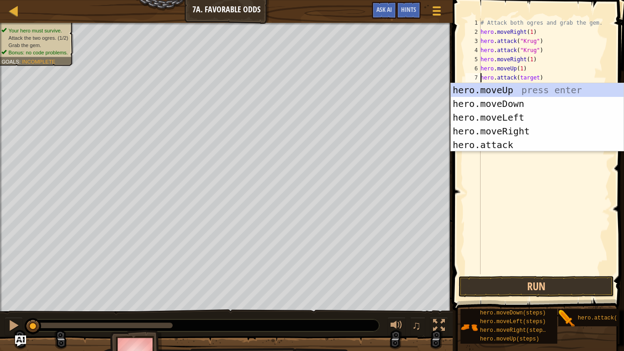
click at [534, 78] on div "# Attack both ogres and grab the gem. hero . moveRight ( 1 ) hero . attack ( "[…" at bounding box center [545, 155] width 132 height 274
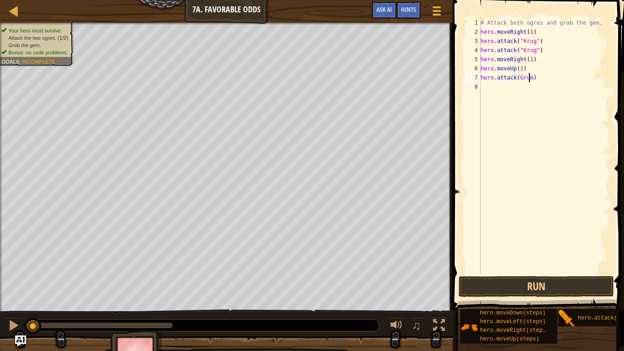
scroll to position [4, 4]
click at [538, 88] on div "# Attack both ogres and grab the gem. hero . moveRight ( 1 ) hero . attack ( "[…" at bounding box center [545, 155] width 132 height 274
click at [589, 286] on button "Run" at bounding box center [536, 286] width 155 height 21
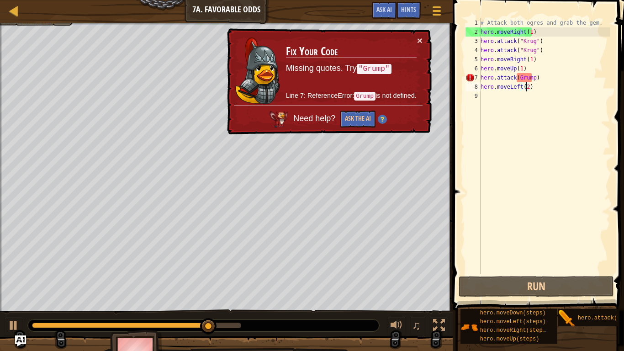
click at [516, 78] on div "# Attack both ogres and grab the gem. hero . moveRight ( 1 ) hero . attack ( "[…" at bounding box center [545, 155] width 132 height 274
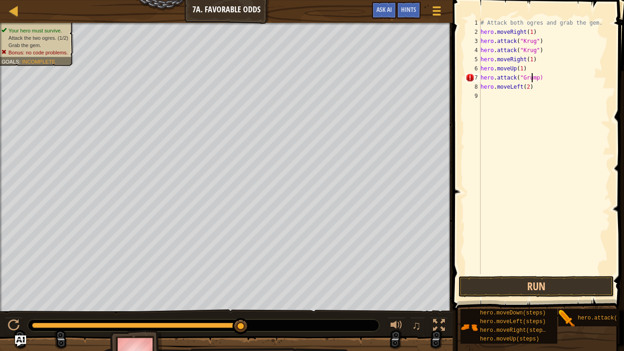
click at [533, 79] on div "# Attack both ogres and grab the gem. hero . moveRight ( 1 ) hero . attack ( "[…" at bounding box center [545, 155] width 132 height 274
click at [535, 79] on div "# Attack both ogres and grab the gem. hero . moveRight ( 1 ) hero . attack ( "[…" at bounding box center [545, 155] width 132 height 274
click at [569, 280] on button "Run" at bounding box center [536, 286] width 155 height 21
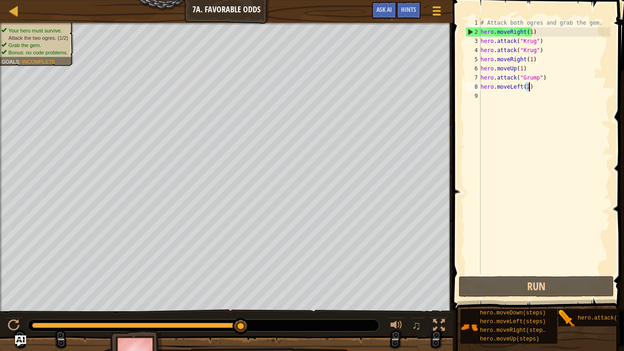
drag, startPoint x: 527, startPoint y: 87, endPoint x: 533, endPoint y: 88, distance: 5.6
click at [533, 88] on div "# Attack both ogres and grab the gem. hero . moveRight ( 1 ) hero . attack ( "[…" at bounding box center [545, 155] width 132 height 274
type textarea "hero.moveLeft(2)"
click at [533, 88] on div "# Attack both ogres and grab the gem. hero . moveRight ( 1 ) hero . attack ( "[…" at bounding box center [545, 146] width 132 height 256
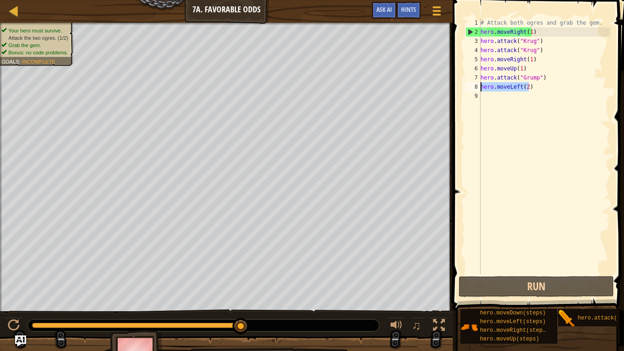
drag, startPoint x: 533, startPoint y: 88, endPoint x: 481, endPoint y: 90, distance: 51.2
click at [481, 90] on div "# Attack both ogres and grab the gem. hero . moveRight ( 1 ) hero . attack ( "[…" at bounding box center [545, 155] width 132 height 274
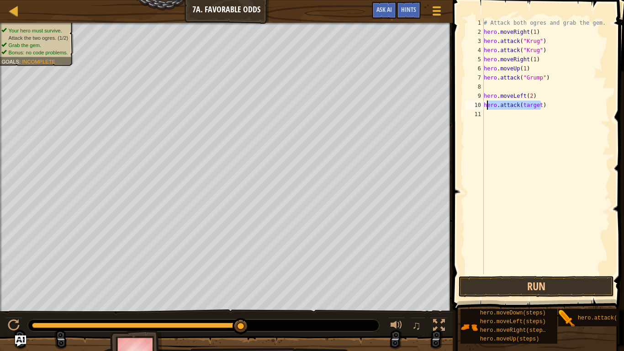
drag, startPoint x: 540, startPoint y: 104, endPoint x: 485, endPoint y: 105, distance: 54.8
click at [485, 105] on div "# Attack both ogres and grab the gem. hero . moveRight ( 1 ) hero . attack ( "[…" at bounding box center [546, 155] width 129 height 274
click at [558, 109] on div "# Attack both ogres and grab the gem. hero . moveRight ( 1 ) hero . attack ( "[…" at bounding box center [546, 146] width 128 height 256
drag, startPoint x: 552, startPoint y: 108, endPoint x: 482, endPoint y: 107, distance: 70.3
click at [482, 107] on div "hero.attack(target) 1 2 3 4 5 6 7 8 9 10 11 # Attack both [PERSON_NAME] and gra…" at bounding box center [537, 146] width 147 height 256
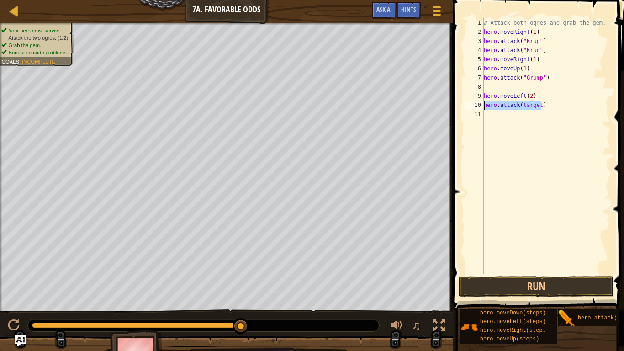
type textarea "hero.moveLeft(2)"
click at [578, 275] on span at bounding box center [539, 142] width 179 height 337
click at [579, 286] on button "Run" at bounding box center [536, 286] width 155 height 21
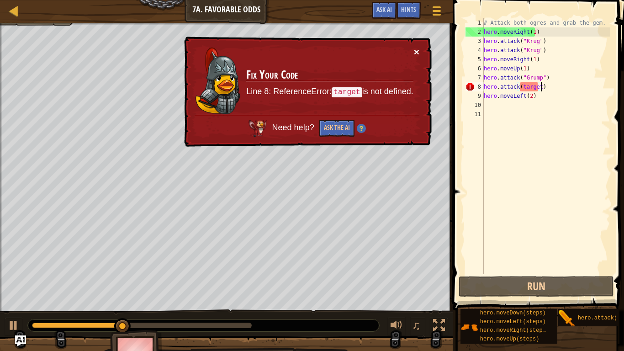
click at [414, 56] on button "×" at bounding box center [416, 52] width 5 height 10
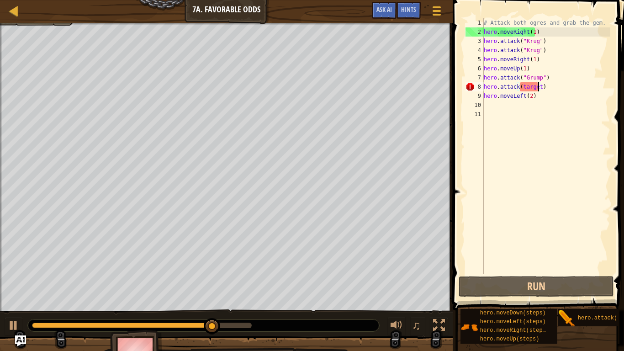
click at [537, 89] on div "# Attack both ogres and grab the gem. hero . moveRight ( 1 ) hero . attack ( "[…" at bounding box center [546, 155] width 129 height 274
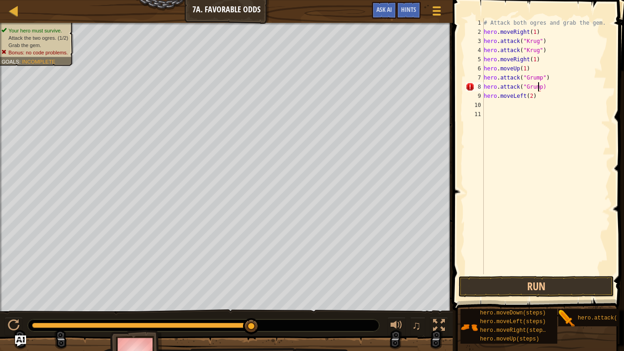
scroll to position [4, 5]
type textarea "hero.attack("Grump")"
click at [566, 287] on button "Run" at bounding box center [536, 286] width 155 height 21
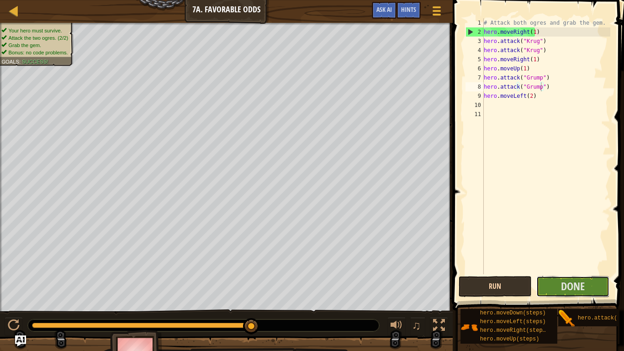
click at [566, 287] on span "Done" at bounding box center [573, 286] width 24 height 15
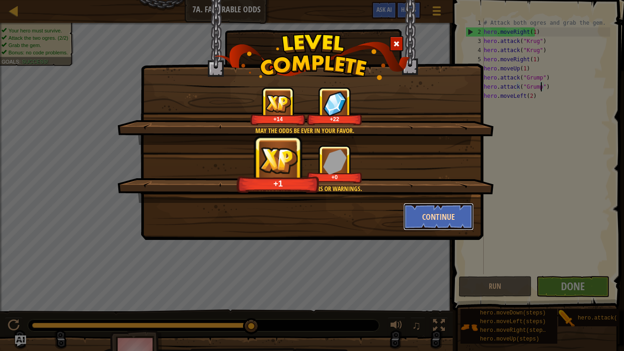
click at [457, 219] on button "Continue" at bounding box center [438, 216] width 71 height 27
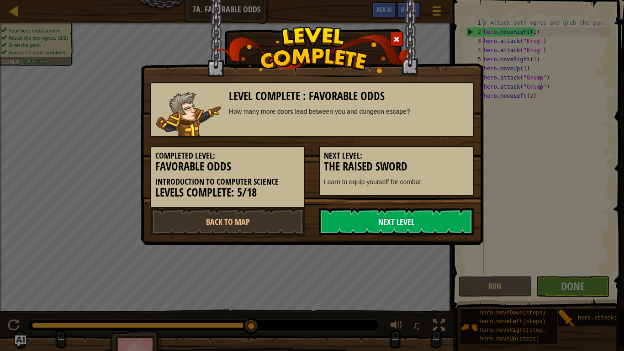
click at [424, 221] on link "Next Level" at bounding box center [396, 221] width 155 height 27
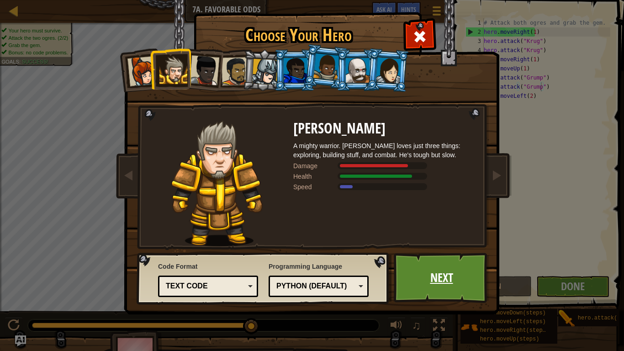
click at [457, 277] on link "Next" at bounding box center [441, 278] width 95 height 50
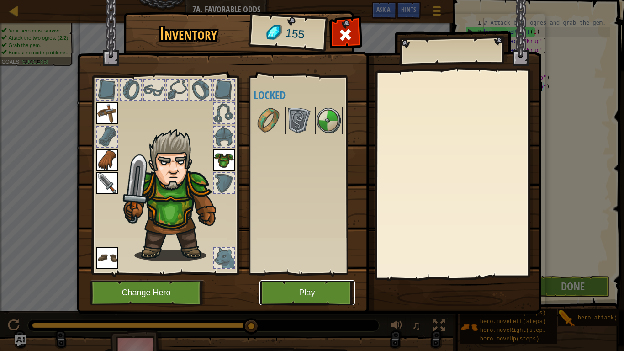
click at [327, 291] on button "Play" at bounding box center [306, 292] width 95 height 25
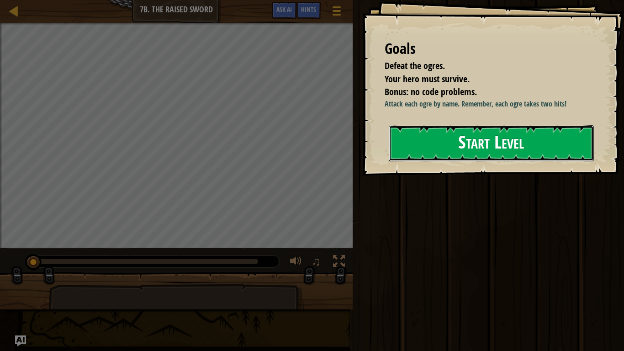
click at [504, 149] on button "Start Level" at bounding box center [491, 143] width 205 height 36
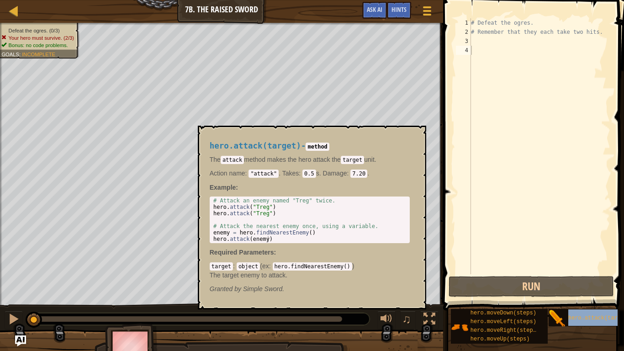
type textarea "hero.attack(target)"
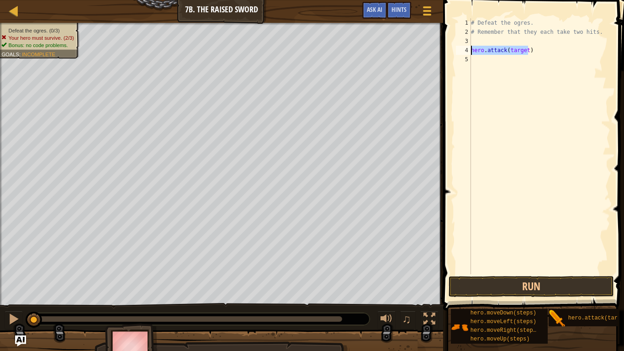
drag, startPoint x: 527, startPoint y: 49, endPoint x: 472, endPoint y: 51, distance: 54.4
click at [472, 51] on div "# Defeat the ogres. # Remember that they each take two hits. hero . attack ( ta…" at bounding box center [539, 155] width 141 height 274
type textarea "hero.attack(target)"
click at [494, 68] on div "# Defeat the ogres. # Remember that they each take two hits. hero . attack ( ta…" at bounding box center [539, 155] width 141 height 274
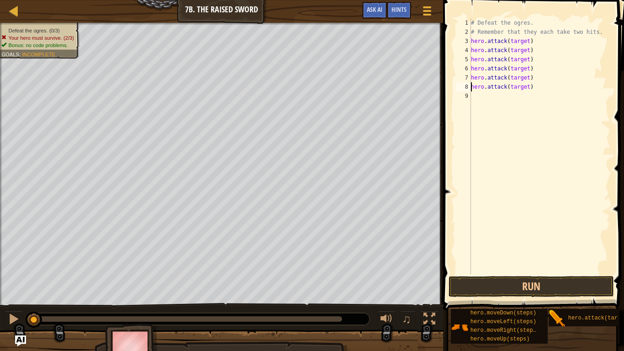
click at [525, 41] on div "# Defeat the ogres. # Remember that they each take two hits. hero . attack ( ta…" at bounding box center [539, 155] width 141 height 274
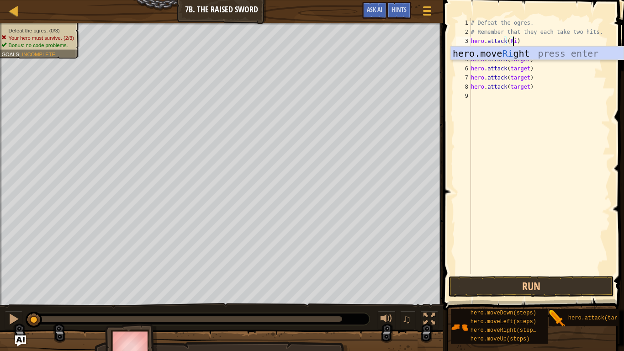
scroll to position [4, 3]
type textarea "hero.attack(Rig)"
click at [559, 111] on div "# Defeat the ogres. # Remember that they each take two hits. hero . attack ( Ri…" at bounding box center [539, 155] width 141 height 274
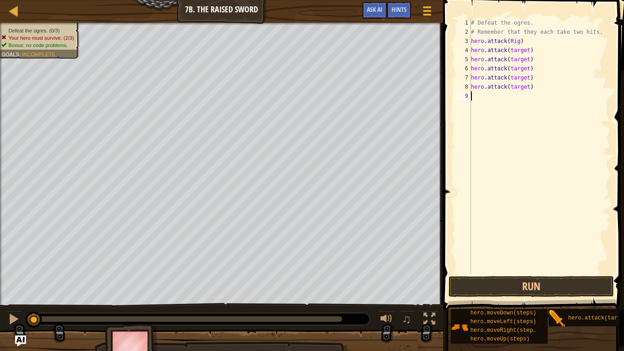
scroll to position [4, 0]
click at [525, 53] on div "# Defeat the ogres. # Remember that they each take two hits. hero . attack ( Ri…" at bounding box center [539, 155] width 141 height 274
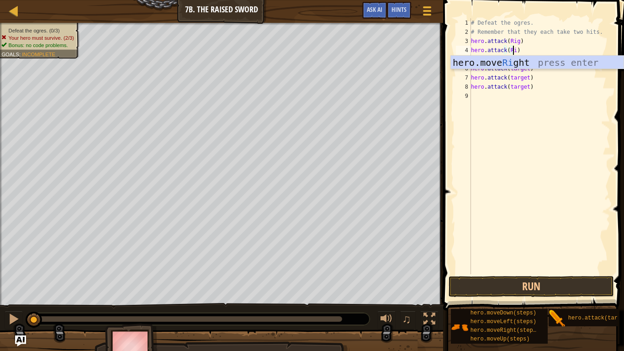
scroll to position [4, 3]
type textarea "hero.attack(Rig)"
click at [561, 92] on div "# Defeat the ogres. # Remember that they each take two hits. hero . attack ( Ri…" at bounding box center [539, 155] width 141 height 274
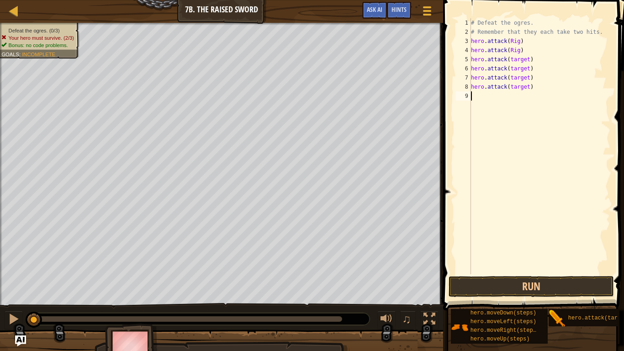
scroll to position [4, 0]
click at [515, 42] on div "# Defeat the ogres. # Remember that they each take two hits. hero . attack ( Ri…" at bounding box center [539, 155] width 141 height 274
click at [507, 42] on div "# Defeat the ogres. # Remember that they each take two hits. hero . attack ( Ri…" at bounding box center [539, 155] width 141 height 274
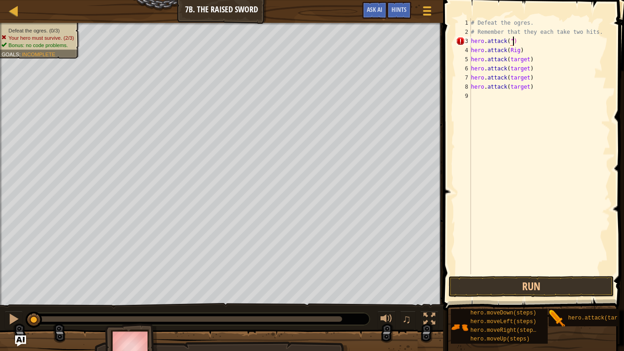
click at [514, 41] on div "# Defeat the ogres. # Remember that they each take two hits. hero . attack ( ")…" at bounding box center [539, 155] width 141 height 274
click at [511, 42] on div "# Defeat the ogres. # Remember that they each take two hits. hero . attack ( ")…" at bounding box center [539, 155] width 141 height 274
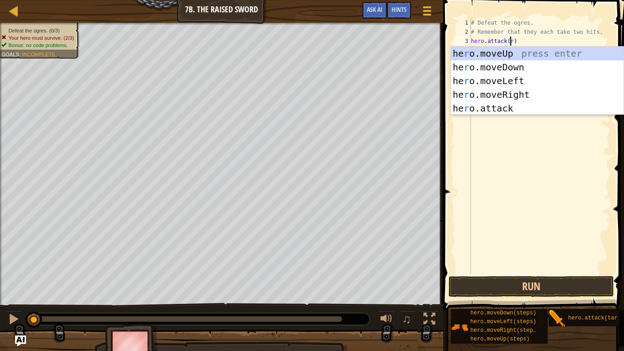
scroll to position [4, 3]
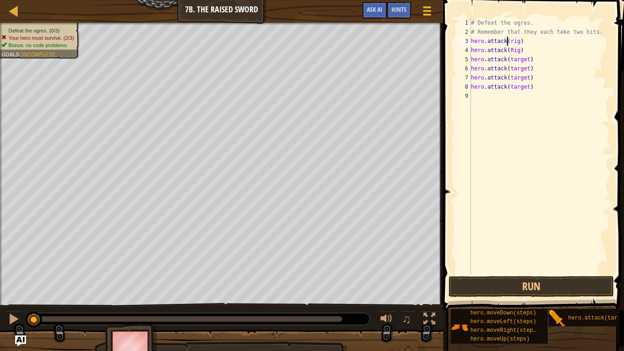
click at [507, 41] on div "# Defeat the ogres. # Remember that they each take two hits. hero . attack ( ri…" at bounding box center [539, 155] width 141 height 274
click at [521, 42] on div "# Defeat the ogres. # Remember that they each take two hits. hero . attack ( "r…" at bounding box center [539, 155] width 141 height 274
click at [519, 42] on div "# Defeat the ogres. # Remember that they each take two hits. hero . attack ( "r…" at bounding box center [539, 155] width 141 height 274
click at [516, 51] on div "# Defeat the ogres. # Remember that they each take two hits. hero . attack ( "r…" at bounding box center [539, 155] width 141 height 274
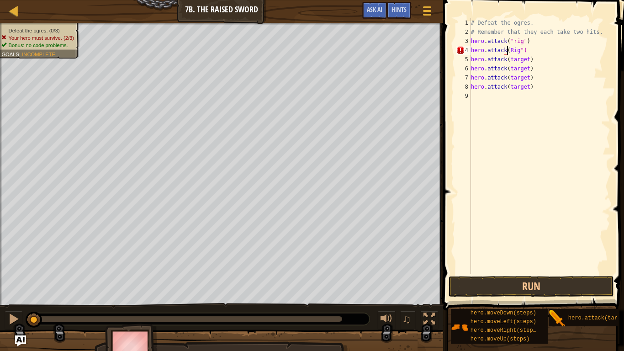
click at [507, 51] on div "# Defeat the ogres. # Remember that they each take two hits. hero . attack ( "r…" at bounding box center [539, 155] width 141 height 274
click at [523, 60] on div "# Defeat the ogres. # Remember that they each take two hits. hero . attack ( "r…" at bounding box center [539, 155] width 141 height 274
click at [524, 59] on div "# Defeat the ogres. # Remember that they each take two hits. hero . attack ( "r…" at bounding box center [539, 155] width 141 height 274
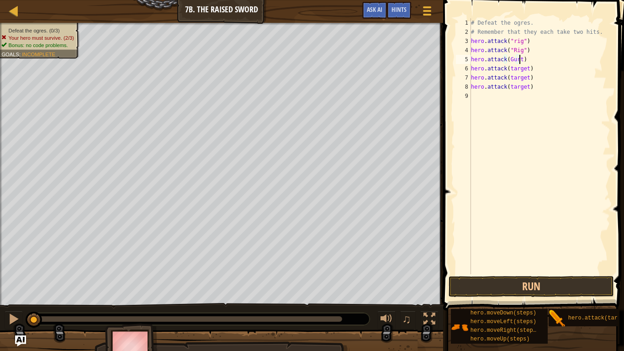
scroll to position [4, 4]
click at [524, 66] on div "# Defeat the ogres. # Remember that they each take two hits. hero . attack ( "r…" at bounding box center [539, 155] width 141 height 274
click at [525, 81] on div "# Defeat the ogres. # Remember that they each take two hits. hero . attack ( "r…" at bounding box center [539, 155] width 141 height 274
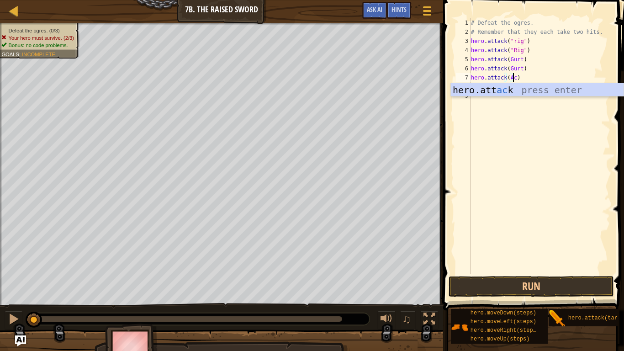
scroll to position [4, 3]
click at [552, 69] on div "# Defeat the ogres. # Remember that they each take two hits. hero . attack ( "r…" at bounding box center [539, 155] width 141 height 274
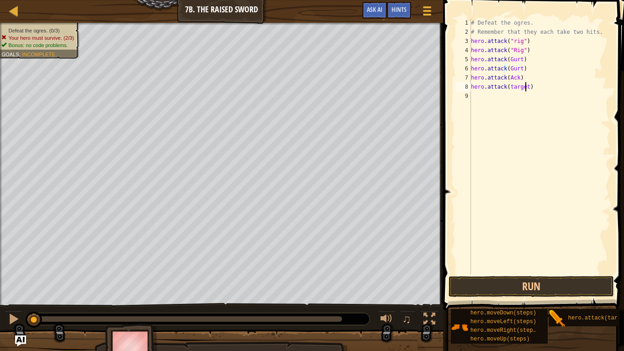
click at [525, 89] on div "# Defeat the ogres. # Remember that they each take two hits. hero . attack ( "r…" at bounding box center [539, 155] width 141 height 274
click at [506, 88] on div "# Defeat the ogres. # Remember that they each take two hits. hero . attack ( "r…" at bounding box center [539, 155] width 141 height 274
click at [517, 79] on div "# Defeat the ogres. # Remember that they each take two hits. hero . attack ( "r…" at bounding box center [539, 155] width 141 height 274
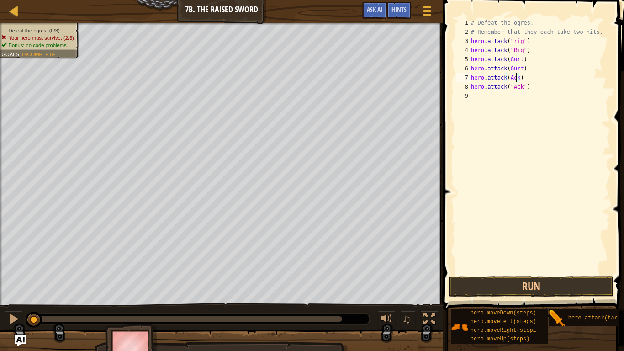
scroll to position [4, 4]
click at [507, 79] on div "# Defeat the ogres. # Remember that they each take two hits. hero . attack ( "r…" at bounding box center [539, 155] width 141 height 274
click at [518, 77] on div "# Defeat the ogres. # Remember that they each take two hits. hero . attack ( "r…" at bounding box center [539, 155] width 141 height 274
click at [509, 76] on div "# Defeat the ogres. # Remember that they each take two hits. hero . attack ( "r…" at bounding box center [539, 155] width 141 height 274
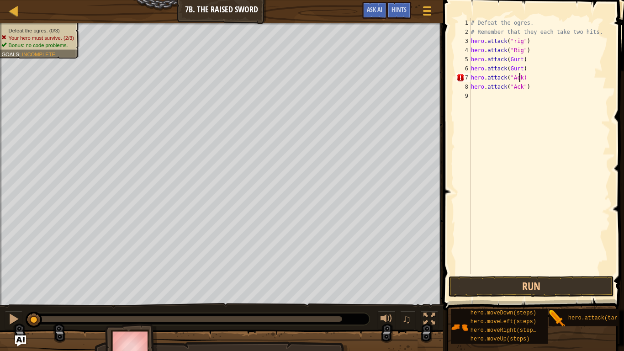
scroll to position [4, 4]
click at [519, 69] on div "# Defeat the ogres. # Remember that they each take two hits. hero . attack ( "r…" at bounding box center [539, 155] width 141 height 274
click at [507, 69] on div "# Defeat the ogres. # Remember that they each take two hits. hero . attack ( "r…" at bounding box center [539, 155] width 141 height 274
click at [507, 69] on div "# Defeat the ogres. # Remember that they each take two hits. hero . attack ( "r…" at bounding box center [539, 146] width 141 height 256
click at [532, 71] on div "# Defeat the ogres. # Remember that they each take two hits. hero . attack ( "r…" at bounding box center [539, 155] width 141 height 274
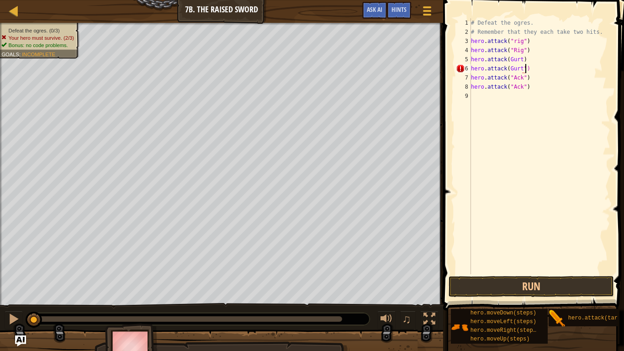
click at [507, 68] on div "# Defeat the ogres. # Remember that they each take two hits. hero . attack ( "r…" at bounding box center [539, 155] width 141 height 274
click at [507, 60] on div "# Defeat the ogres. # Remember that they each take two hits. hero . attack ( "r…" at bounding box center [539, 155] width 141 height 274
click at [521, 60] on div "# Defeat the ogres. # Remember that they each take two hits. hero . attack ( "r…" at bounding box center [539, 155] width 141 height 274
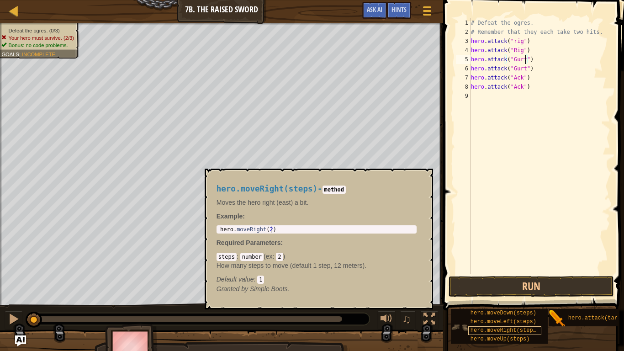
scroll to position [7, 0]
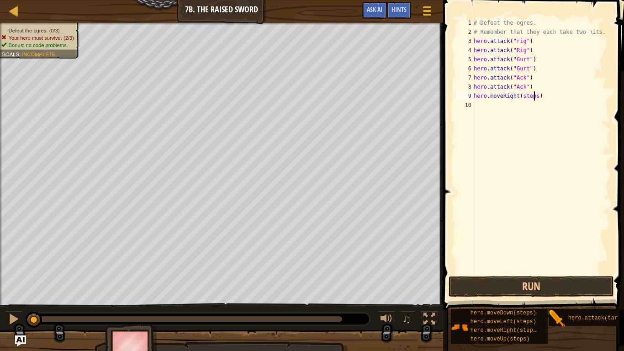
click at [533, 97] on div "# Defeat the ogres. # Remember that they each take two hits. hero . attack ( "r…" at bounding box center [541, 155] width 138 height 274
click at [595, 289] on button "Run" at bounding box center [531, 286] width 165 height 21
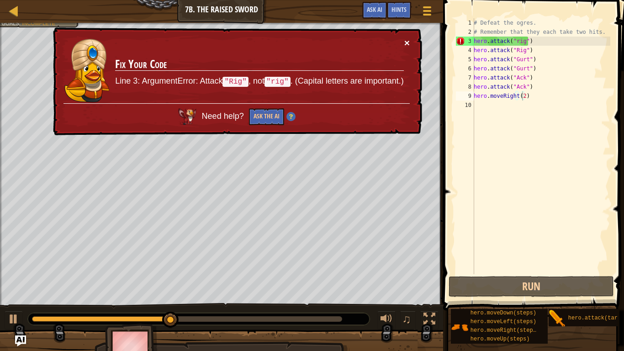
click at [406, 44] on button "×" at bounding box center [406, 43] width 5 height 10
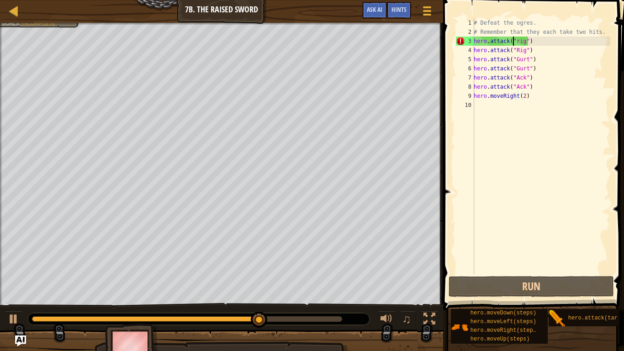
click at [514, 44] on div "# Defeat the ogres. # Remember that they each take two hits. hero . attack ( "r…" at bounding box center [541, 155] width 138 height 274
click at [517, 41] on div "# Defeat the ogres. # Remember that they each take two hits. hero . attack ( "r…" at bounding box center [541, 155] width 138 height 274
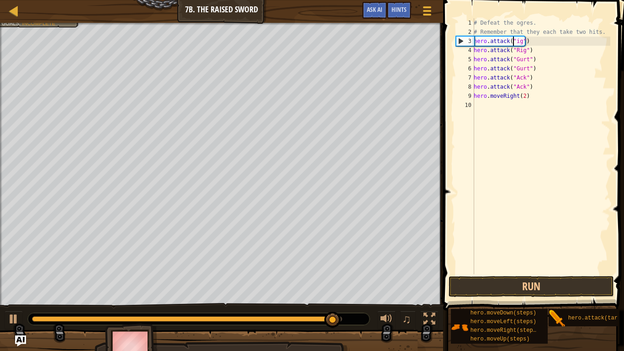
scroll to position [4, 3]
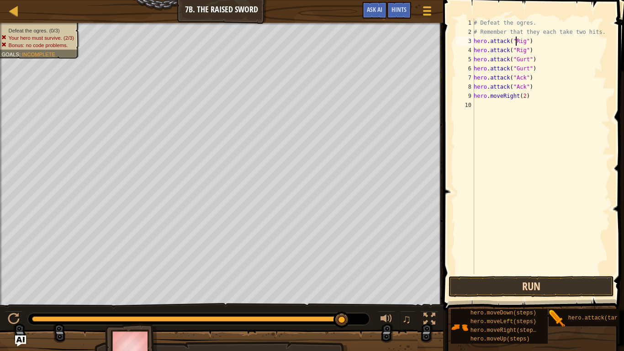
type textarea "hero.attack("Rig")"
click at [585, 285] on button "Run" at bounding box center [531, 286] width 165 height 21
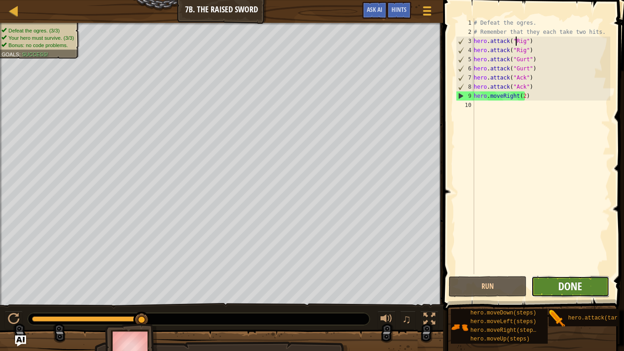
click at [571, 286] on span "Done" at bounding box center [570, 286] width 24 height 15
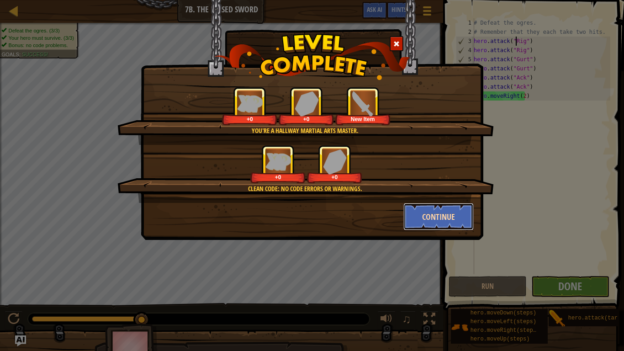
click at [454, 213] on button "Continue" at bounding box center [438, 216] width 71 height 27
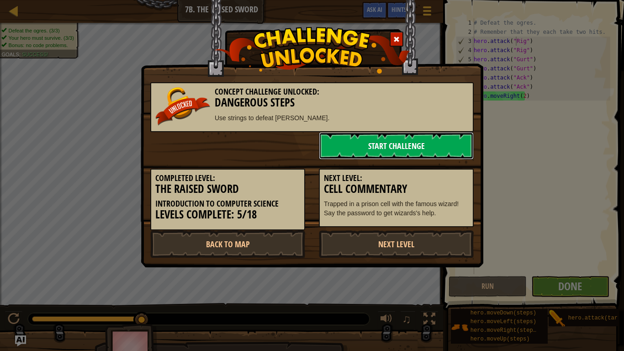
click at [456, 143] on link "Start Challenge" at bounding box center [396, 145] width 155 height 27
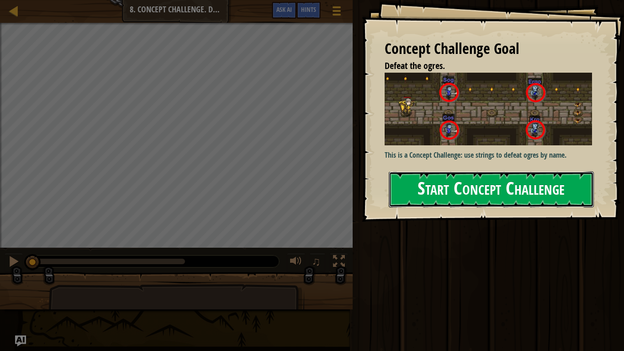
click at [507, 189] on button "Start Concept Challenge" at bounding box center [491, 189] width 205 height 36
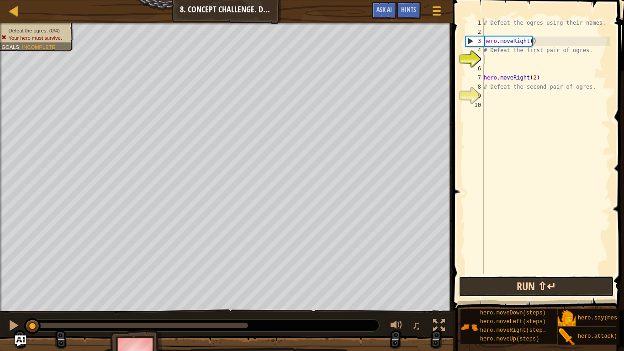
click at [586, 286] on button "Run ⇧↵" at bounding box center [536, 286] width 155 height 21
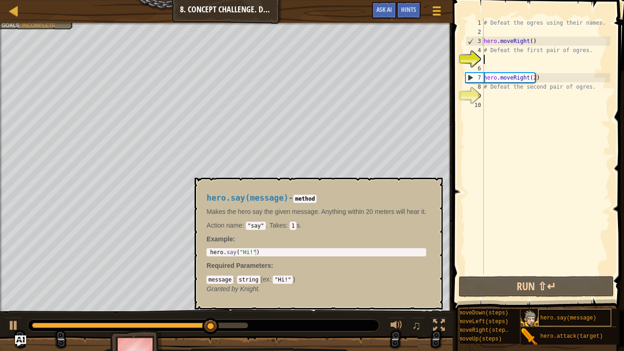
scroll to position [4, 42]
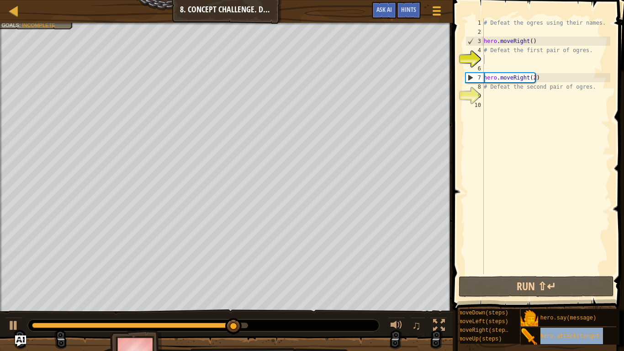
drag, startPoint x: 575, startPoint y: 333, endPoint x: 566, endPoint y: 126, distance: 207.1
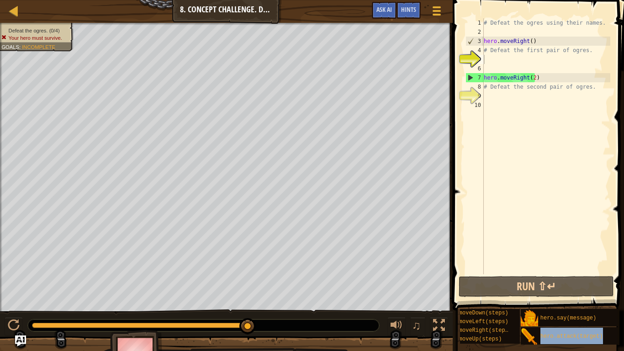
type textarea "hero.moveRight(2)"
drag, startPoint x: 566, startPoint y: 126, endPoint x: 531, endPoint y: 78, distance: 59.5
click at [531, 78] on div "# Defeat the ogres using their names. hero . moveRight ( ) # Defeat the first p…" at bounding box center [546, 155] width 128 height 274
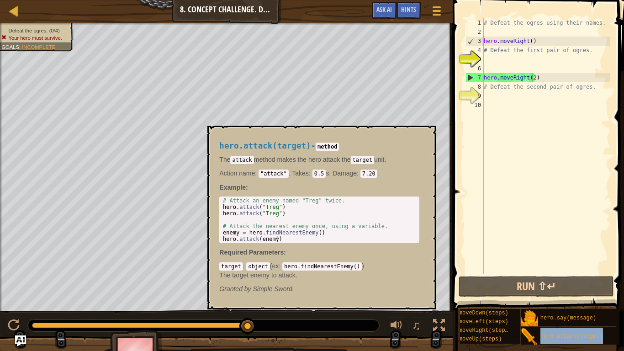
type textarea "hero.attack(target)"
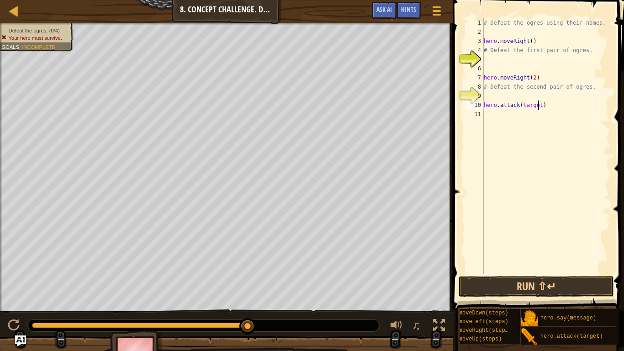
click at [538, 106] on div "# Defeat the ogres using their names. hero . moveRight ( ) # Defeat the first p…" at bounding box center [546, 155] width 128 height 274
click at [543, 97] on div "# Defeat the ogres using their names. hero . moveRight ( ) # Defeat the first p…" at bounding box center [546, 155] width 128 height 274
click at [541, 109] on div "# Defeat the ogres using their names. hero . moveRight ( ) # Defeat the first p…" at bounding box center [546, 155] width 128 height 274
type textarea "h"
type textarea "#"
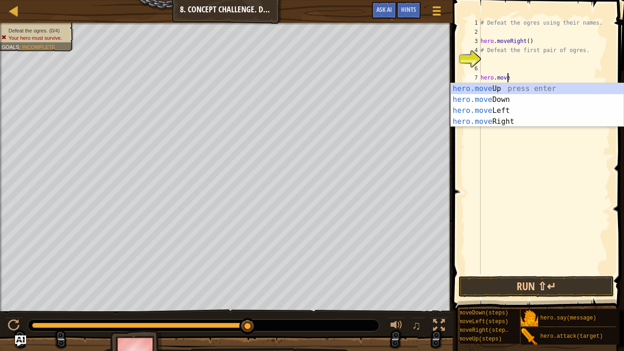
type textarea "h"
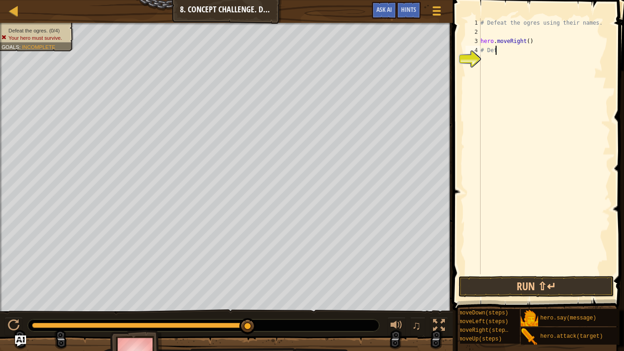
type textarea "#"
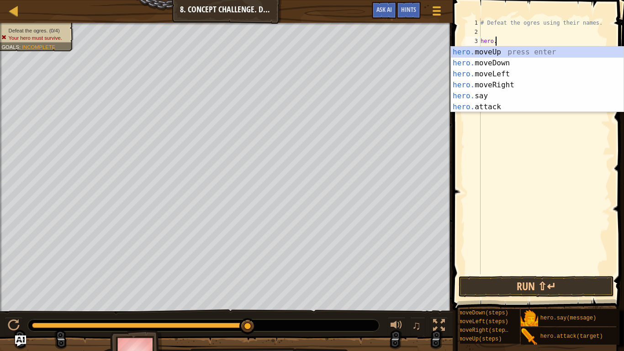
type textarea "h"
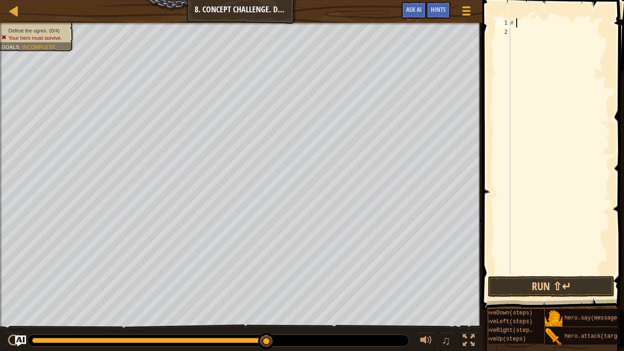
type textarea "#"
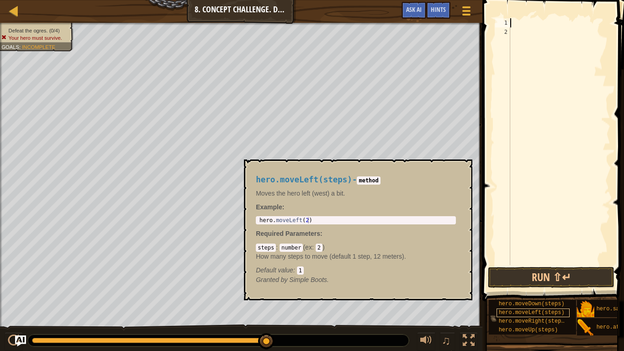
scroll to position [0, 10]
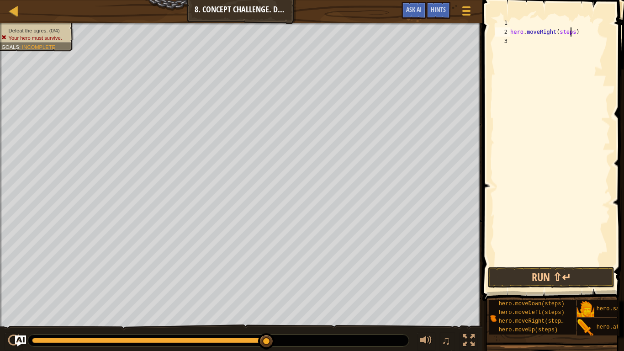
click at [570, 32] on div "hero . moveRight ( steps )" at bounding box center [559, 150] width 102 height 265
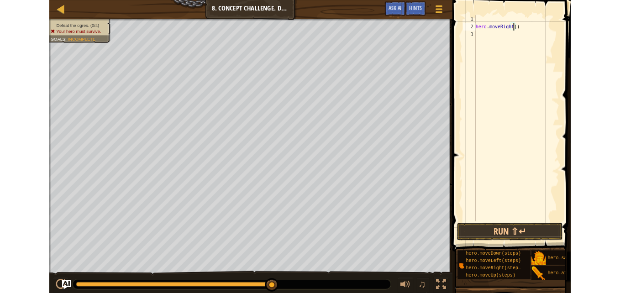
scroll to position [4, 4]
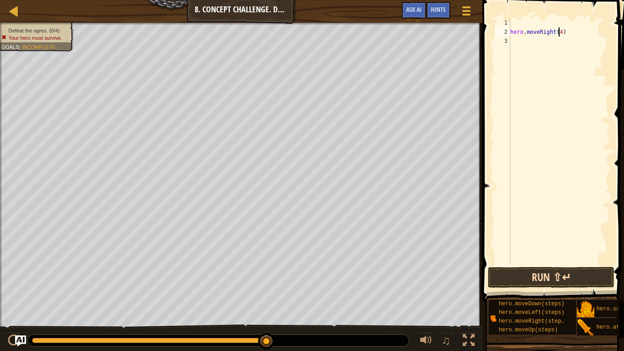
type textarea "hero.moveRight(4)"
click at [569, 277] on button "Run ⇧↵" at bounding box center [551, 277] width 127 height 21
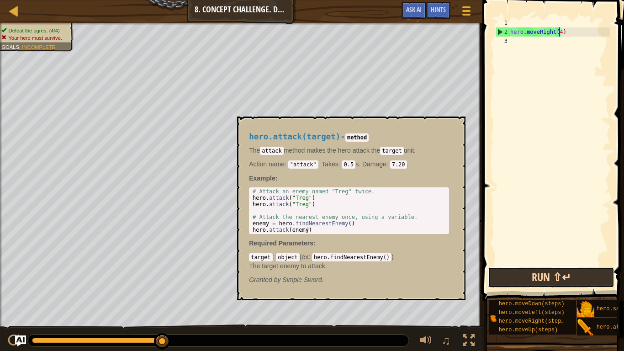
click at [568, 278] on button "Run ⇧↵" at bounding box center [551, 277] width 127 height 21
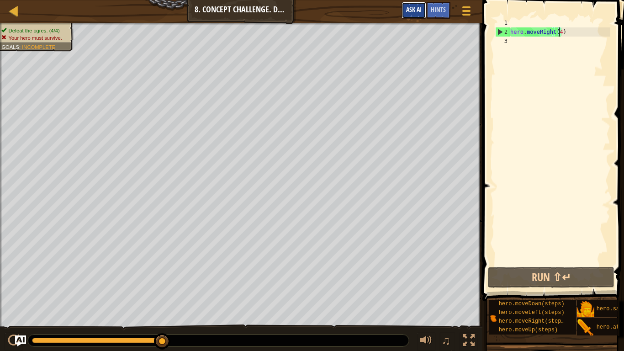
click at [416, 5] on button "Ask AI" at bounding box center [413, 10] width 25 height 17
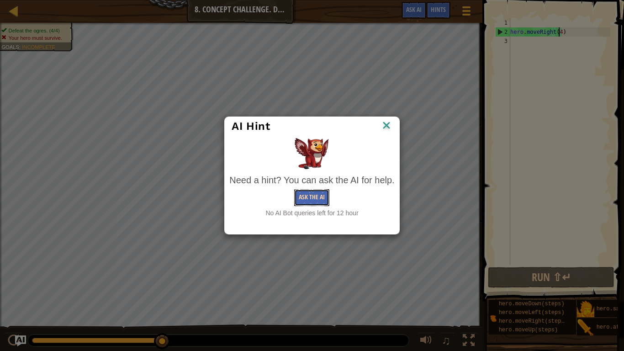
click at [322, 199] on button "Ask the AI" at bounding box center [311, 197] width 35 height 17
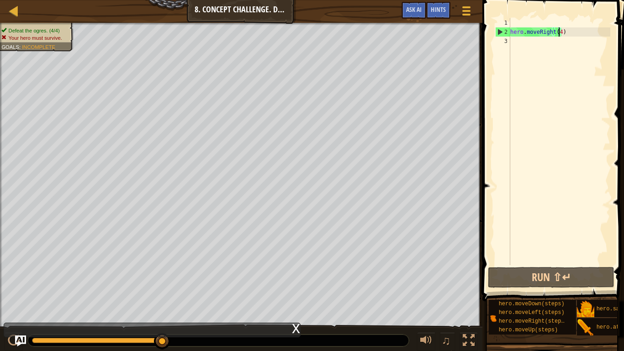
click at [242, 0] on div "Map Introduction to Computer Science 8. Concept Challenge. Dangerous Steps Game…" at bounding box center [312, 175] width 624 height 351
click at [255, 0] on div "Map Introduction to Computer Science 8. Concept Challenge. Dangerous Steps Game…" at bounding box center [312, 175] width 624 height 351
click at [249, 1] on div "Map Introduction to Computer Science 8. Concept Challenge. Dangerous Steps Game…" at bounding box center [312, 175] width 624 height 351
